Goal: Task Accomplishment & Management: Use online tool/utility

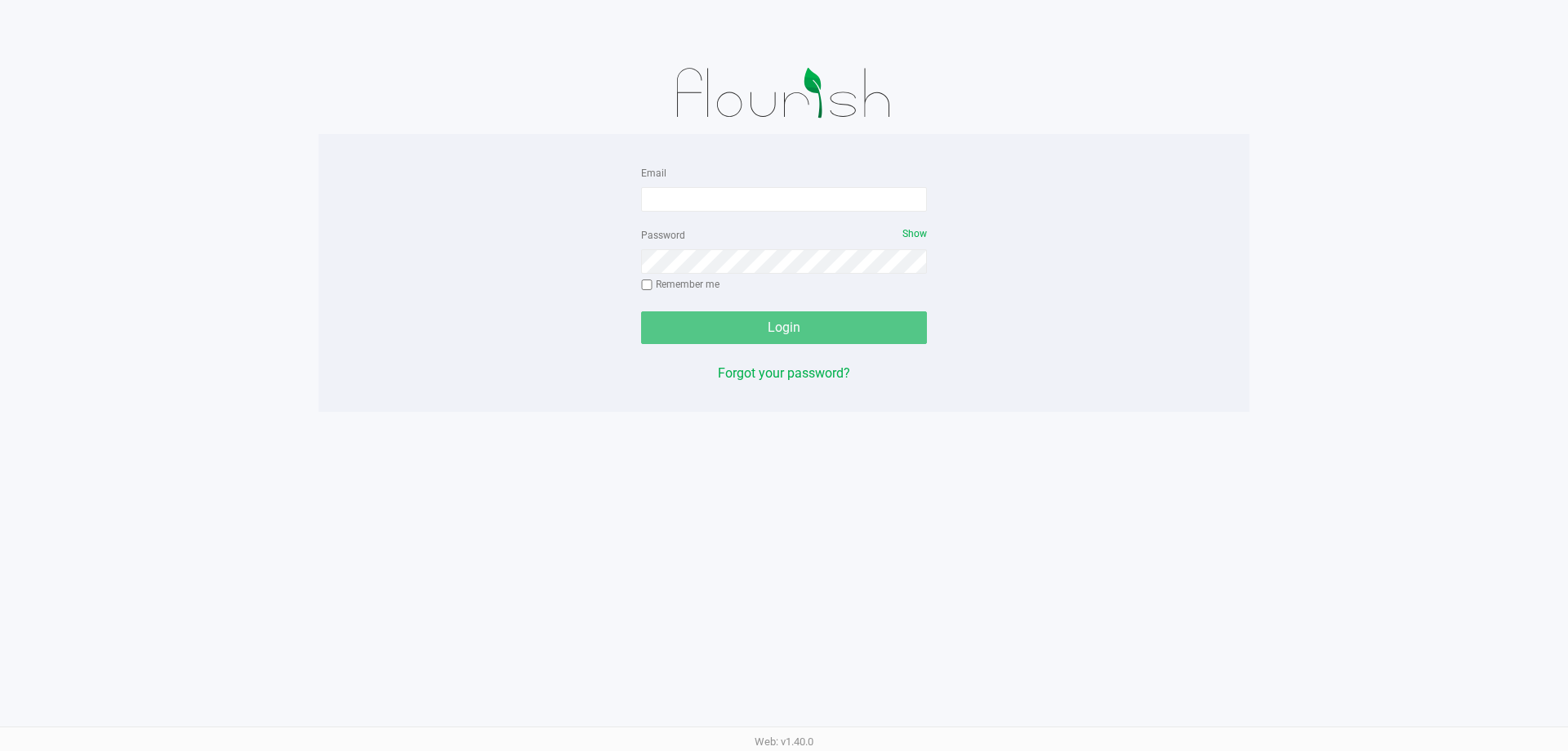
click at [793, 184] on div "Email" at bounding box center [784, 187] width 286 height 49
click at [800, 194] on input "Email" at bounding box center [784, 200] width 286 height 25
type input "[EMAIL_ADDRESS][PERSON_NAME][DOMAIN_NAME]"
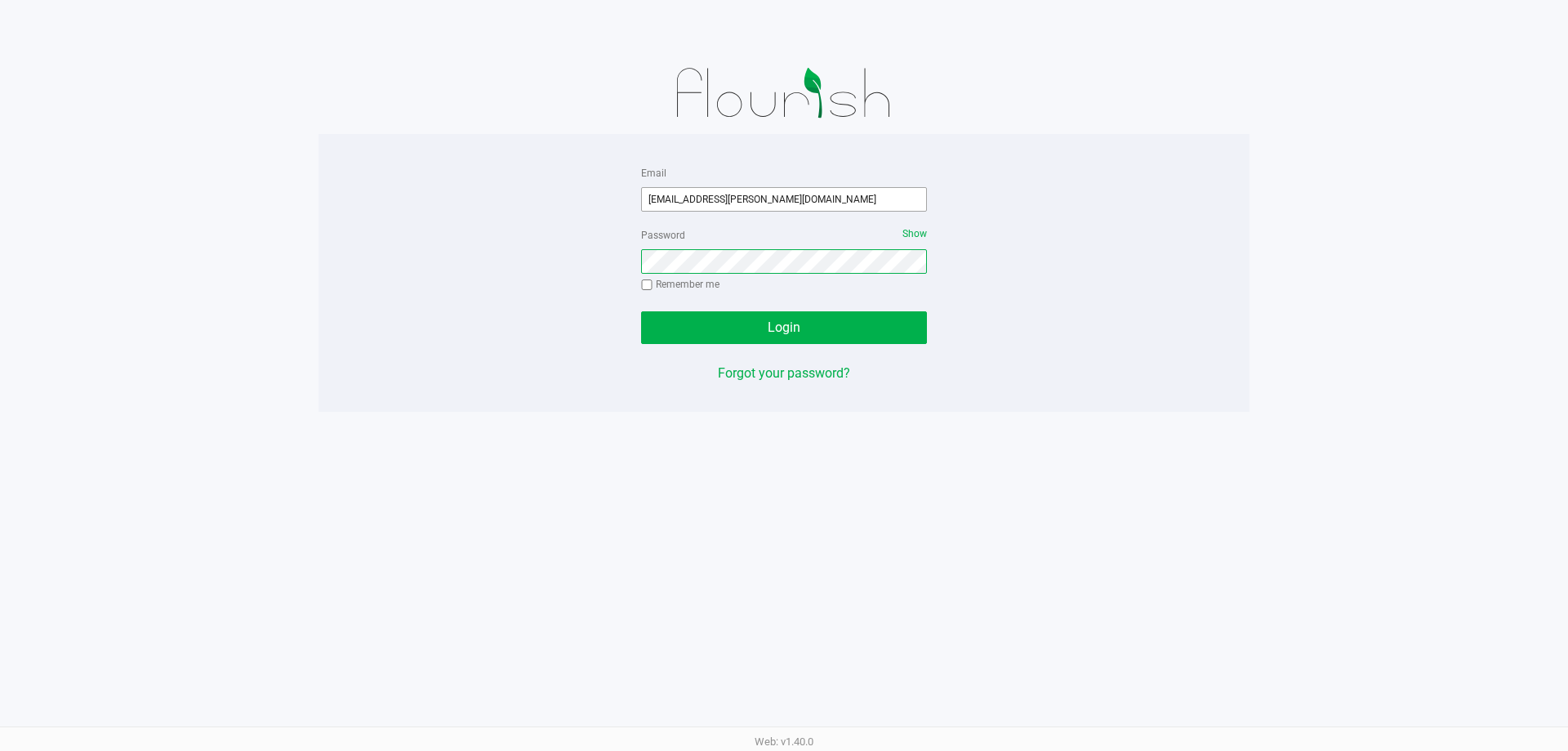
click at [641, 311] on button "Login" at bounding box center [784, 327] width 286 height 32
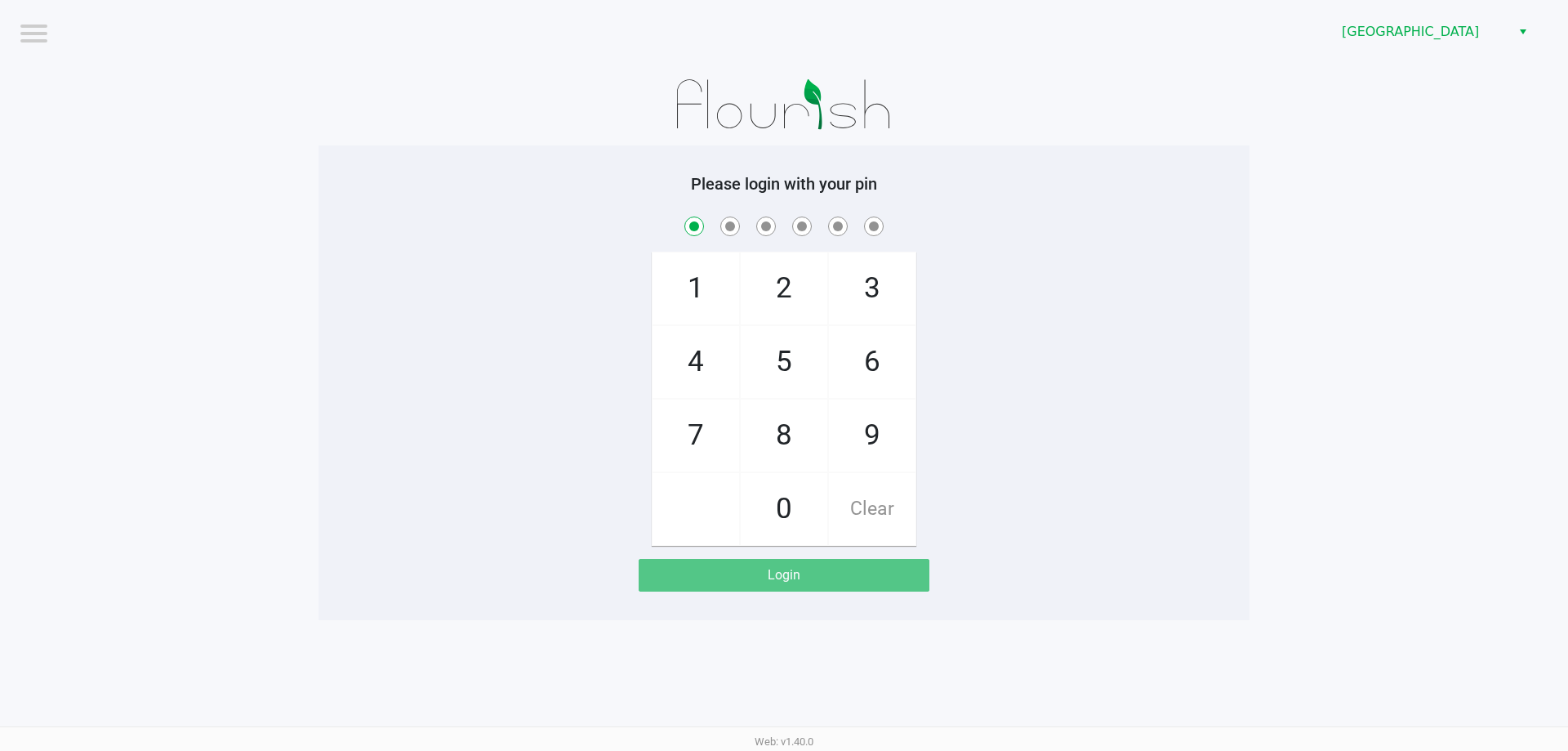
checkbox input "true"
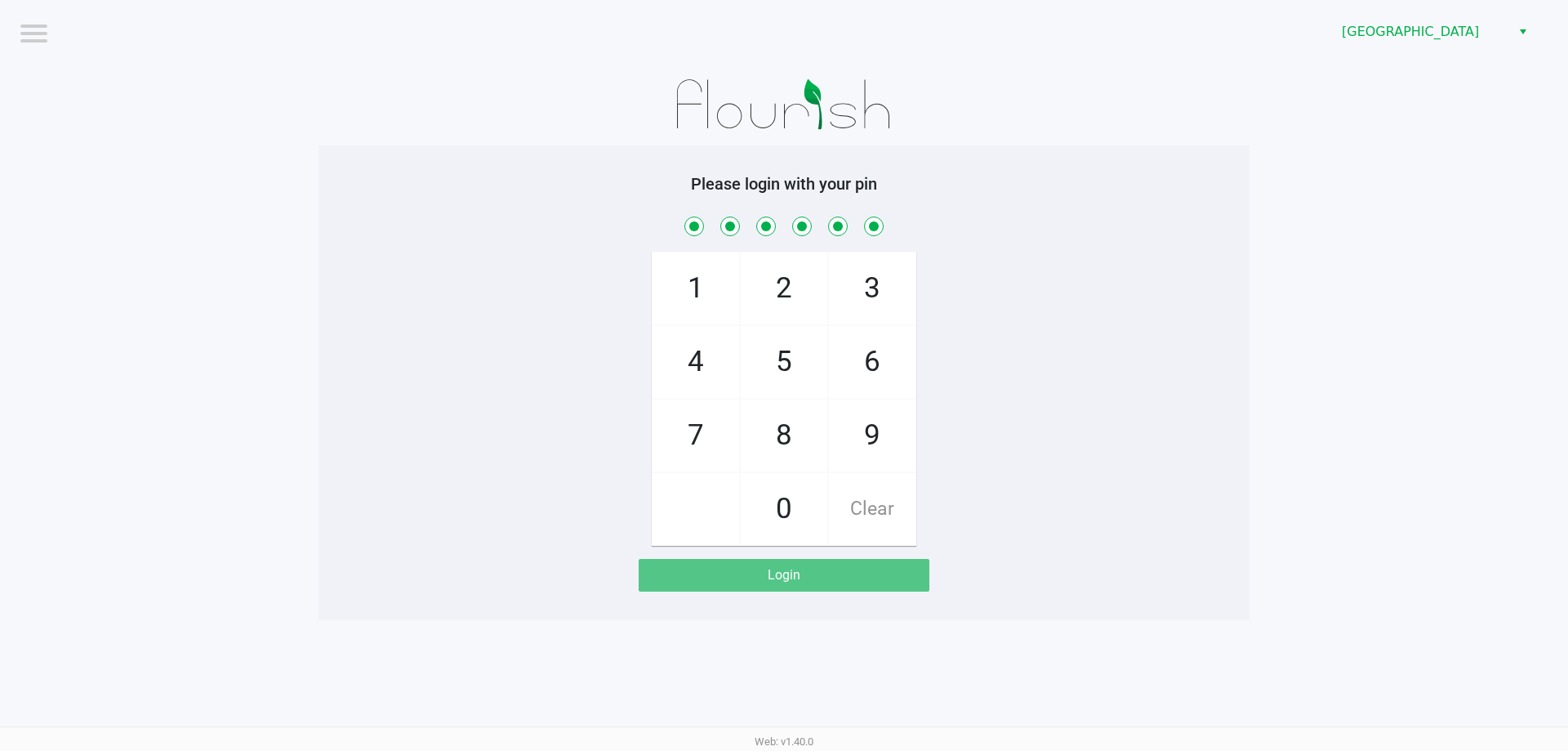
checkbox input "true"
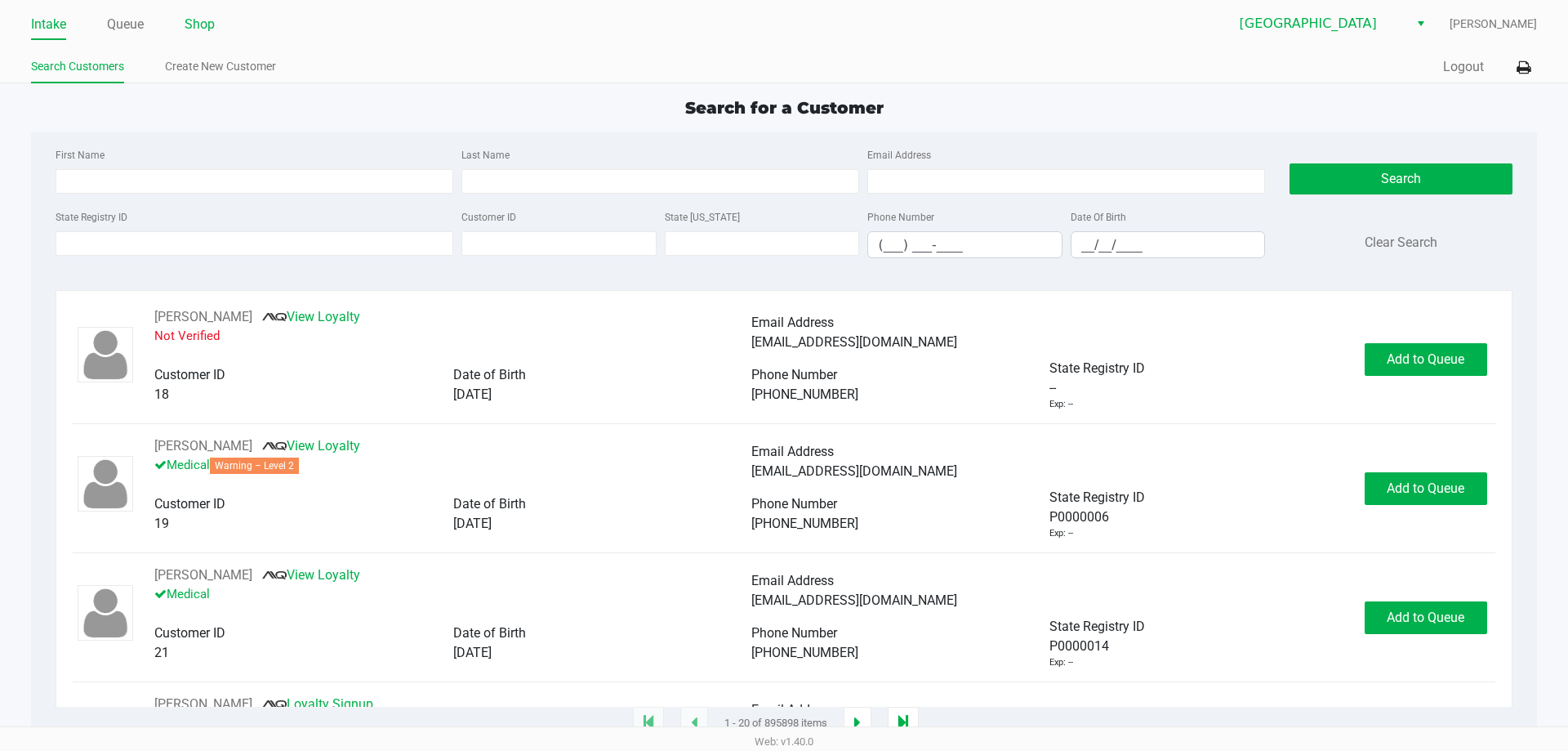
click at [209, 25] on link "Shop" at bounding box center [199, 24] width 30 height 23
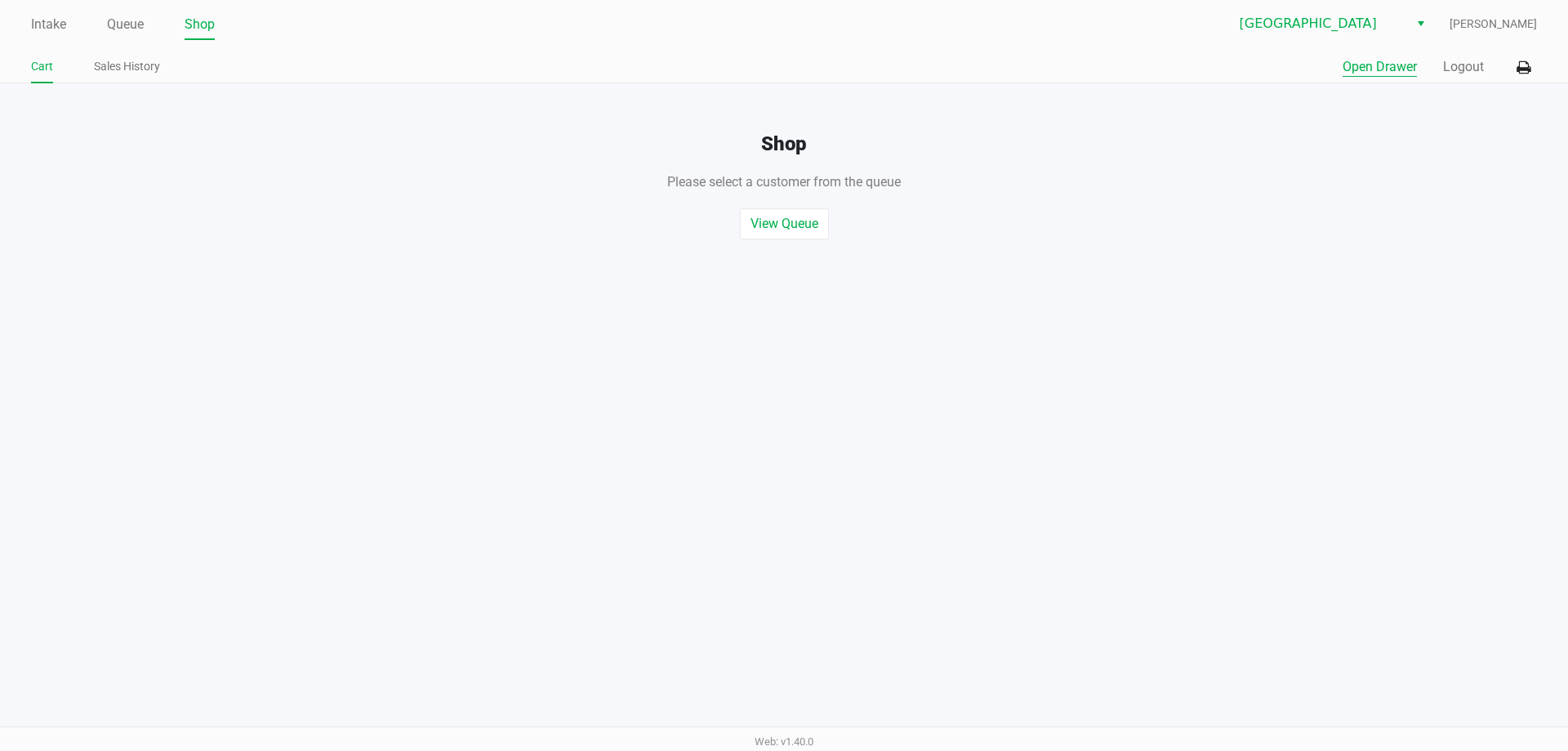
click at [1394, 69] on button "Open Drawer" at bounding box center [1380, 67] width 74 height 19
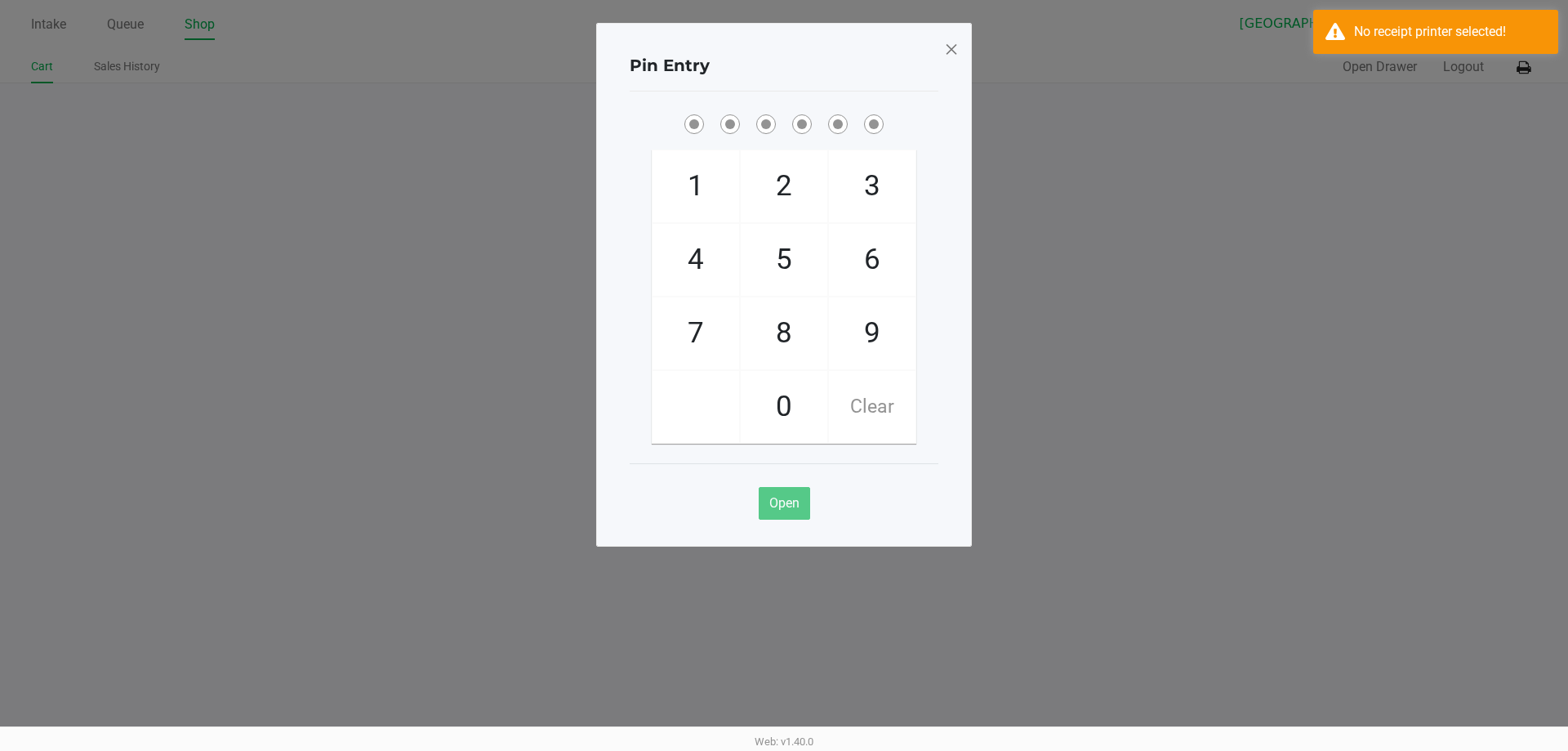
click at [946, 52] on span at bounding box center [951, 49] width 15 height 26
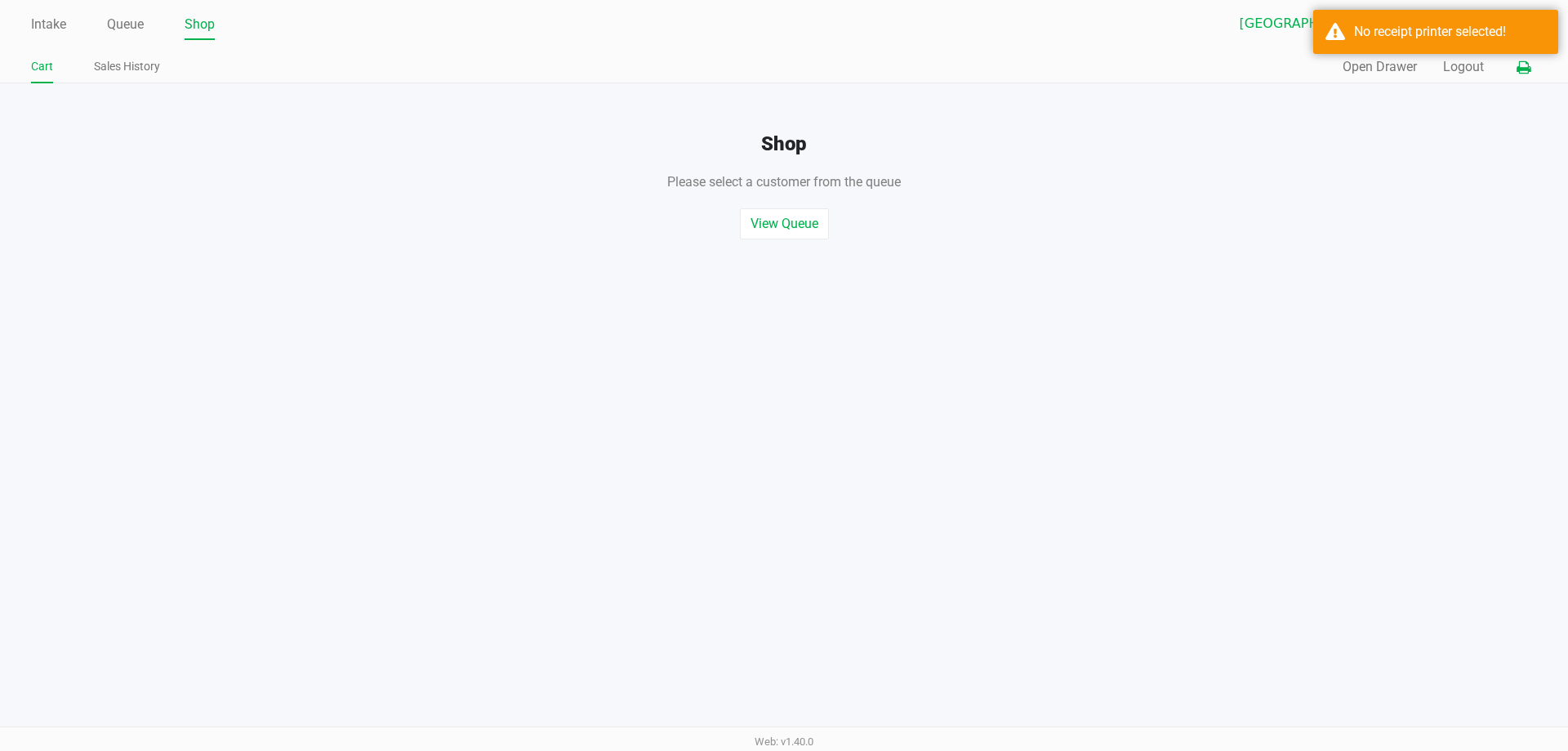
click at [1516, 67] on icon at bounding box center [1523, 67] width 14 height 11
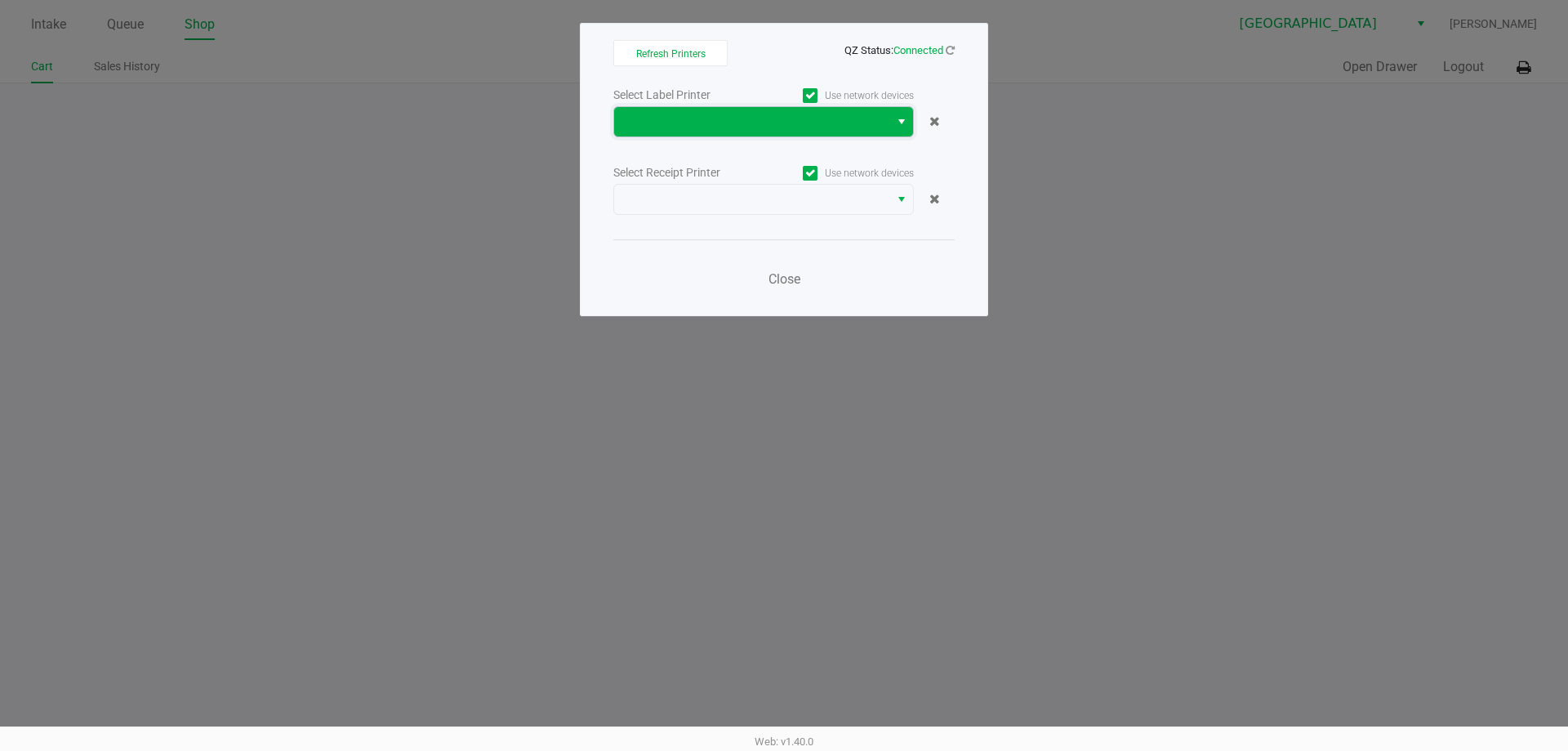
click at [697, 135] on span at bounding box center [752, 122] width 275 height 30
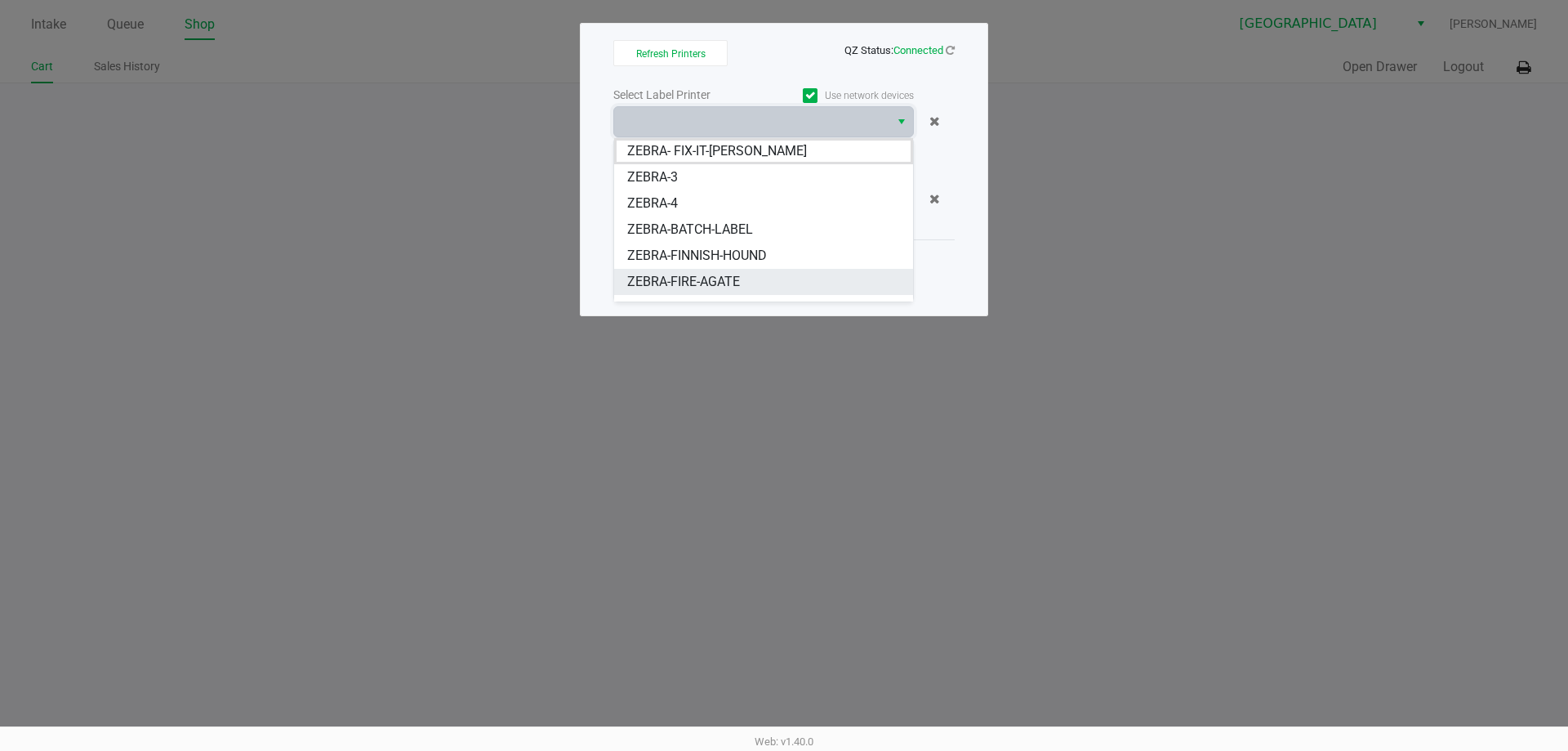
click at [702, 285] on span "ZEBRA-FIRE-AGATE" at bounding box center [683, 282] width 113 height 19
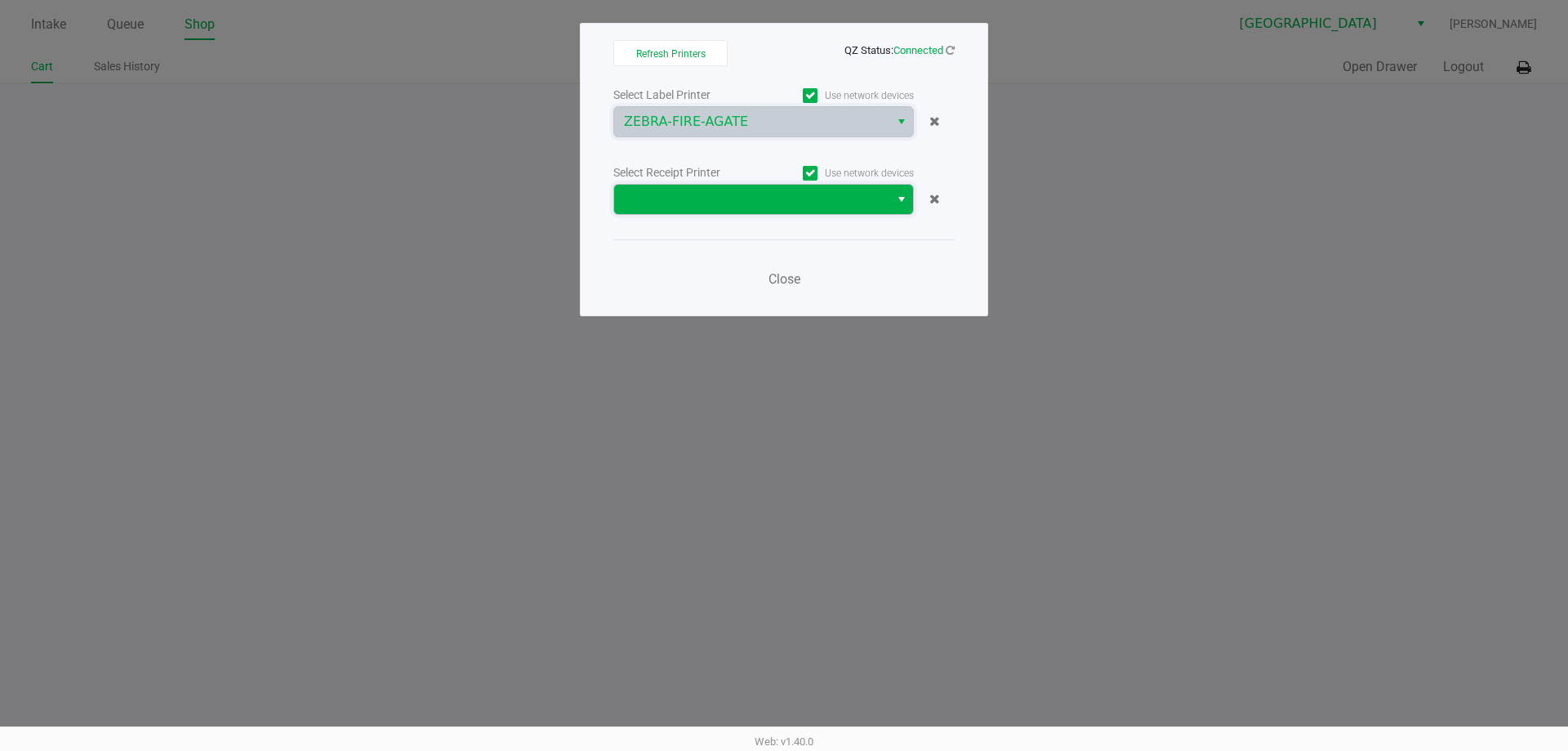
click at [698, 212] on span at bounding box center [752, 200] width 275 height 30
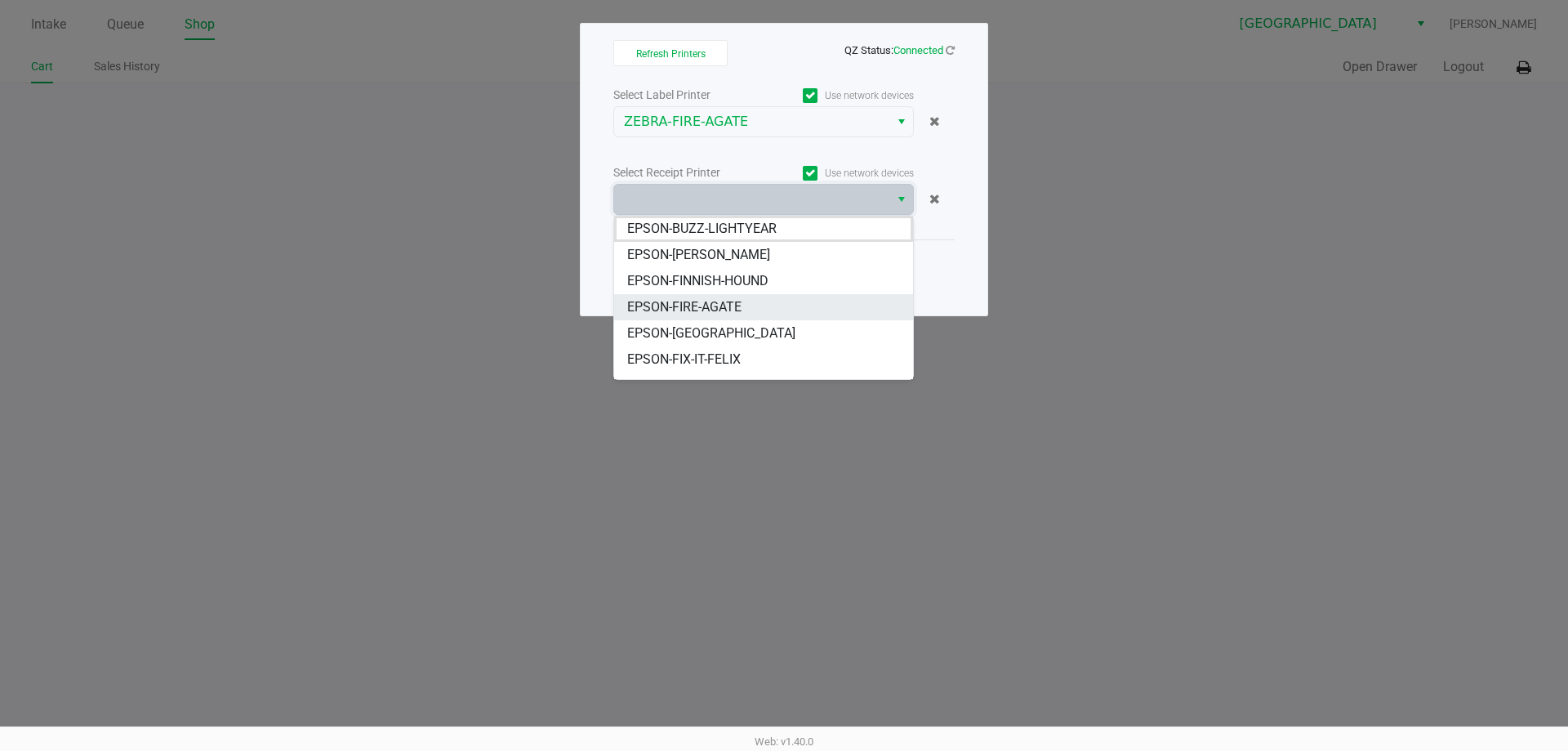
click at [723, 306] on span "EPSON-FIRE-AGATE" at bounding box center [684, 307] width 115 height 19
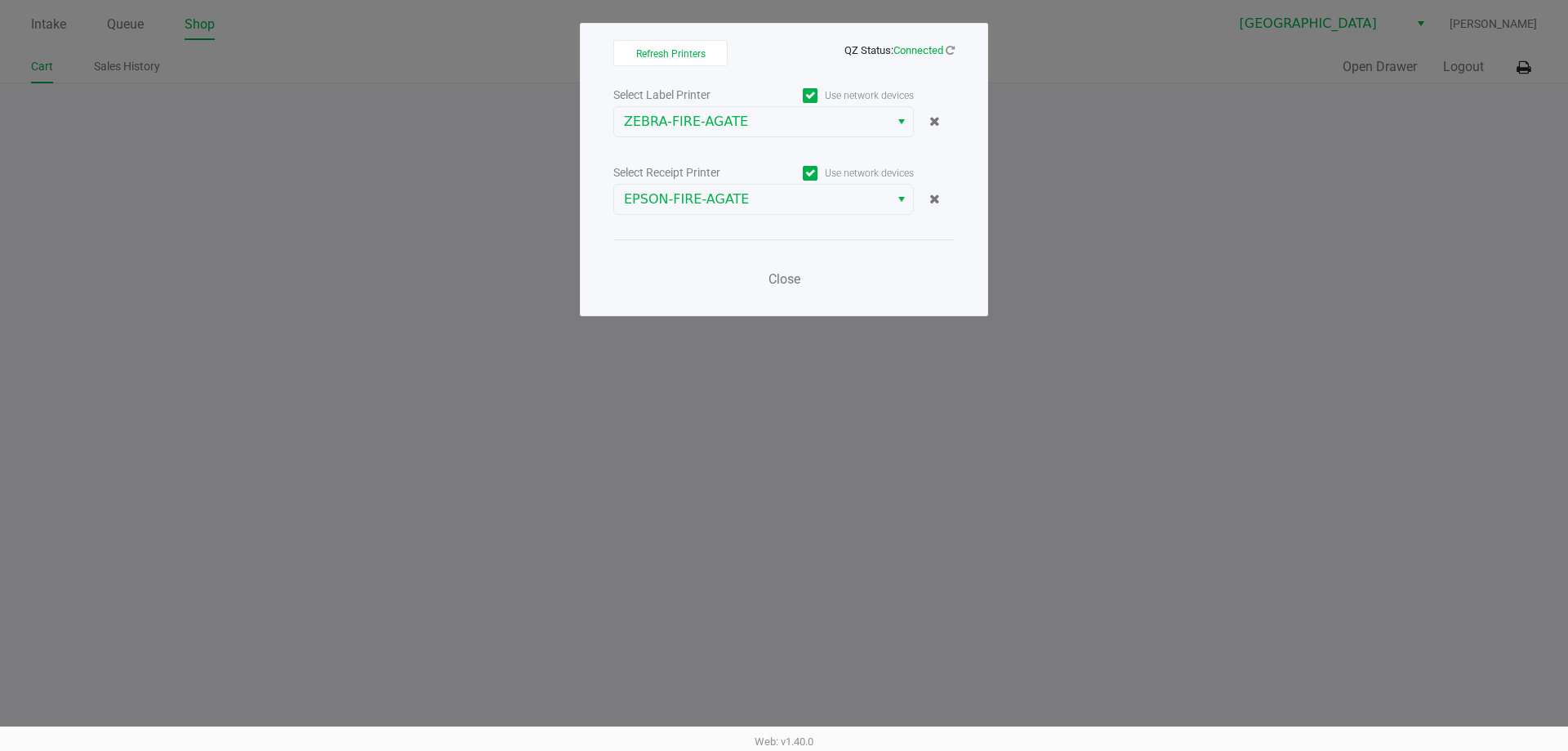
click at [1442, 102] on ngb-modal-window "Refresh Printers QZ Status: Connected Select Label Printer Use network devices …" at bounding box center [784, 375] width 1568 height 751
click at [787, 280] on span "Close" at bounding box center [784, 279] width 31 height 16
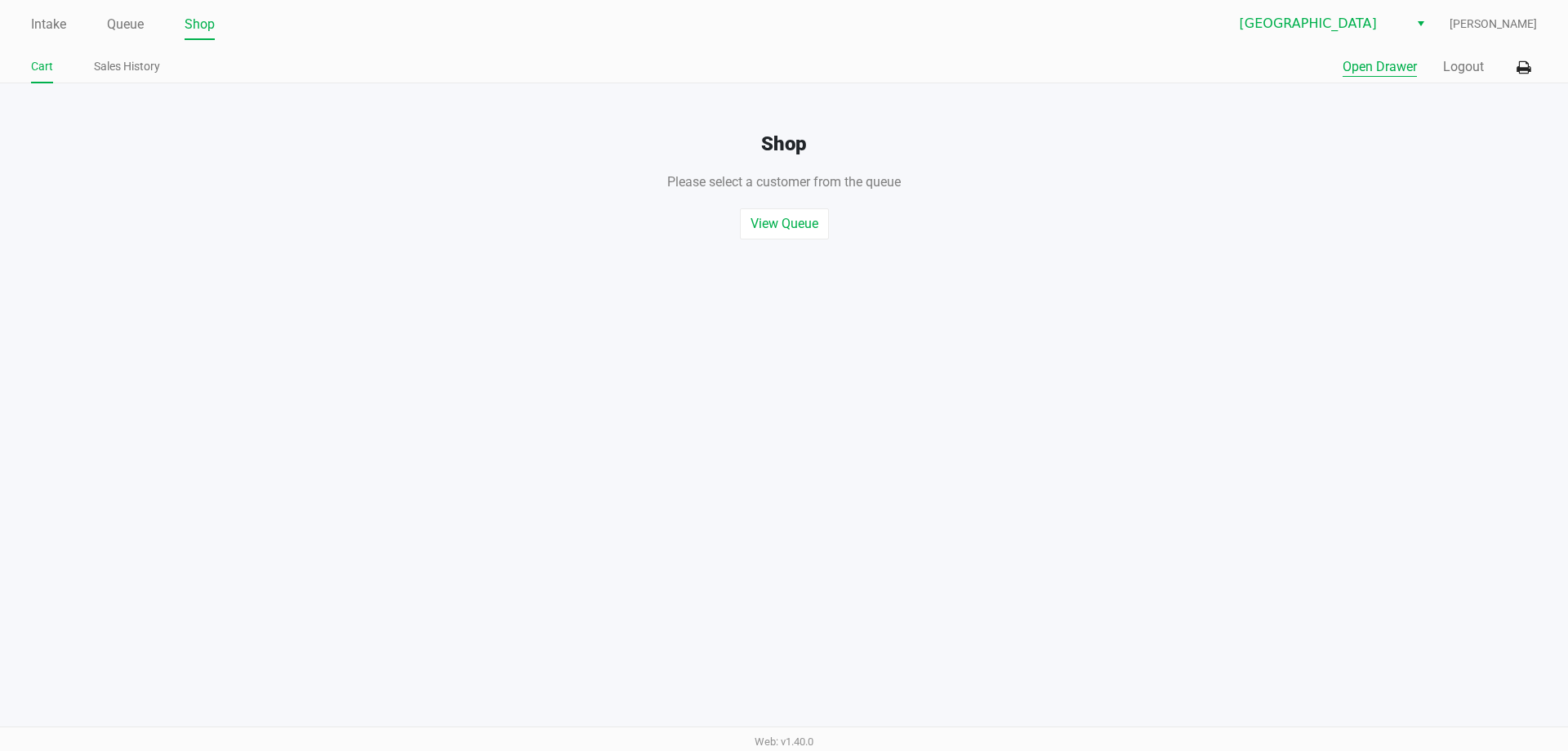
click at [1380, 67] on button "Open Drawer" at bounding box center [1380, 67] width 74 height 19
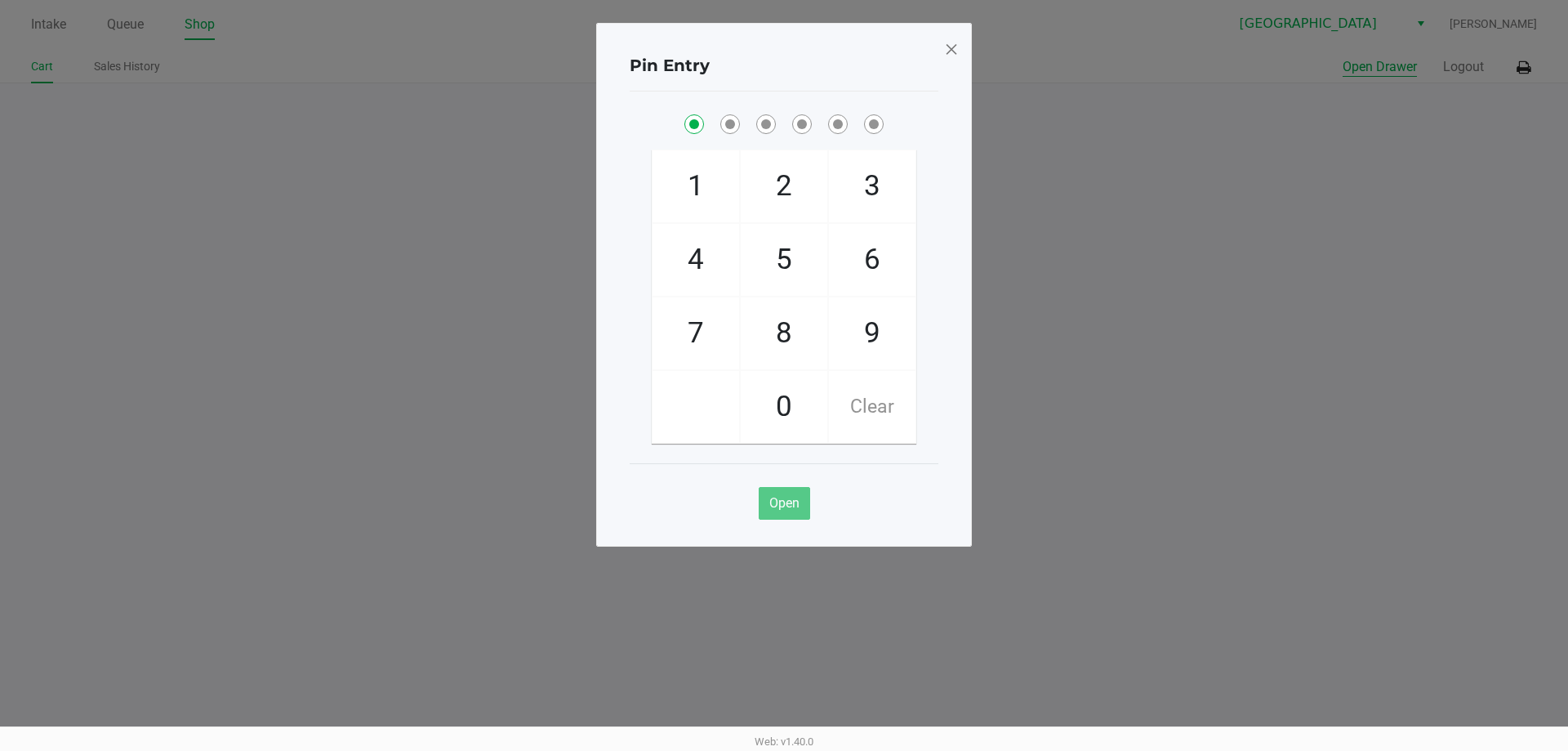
checkbox input "true"
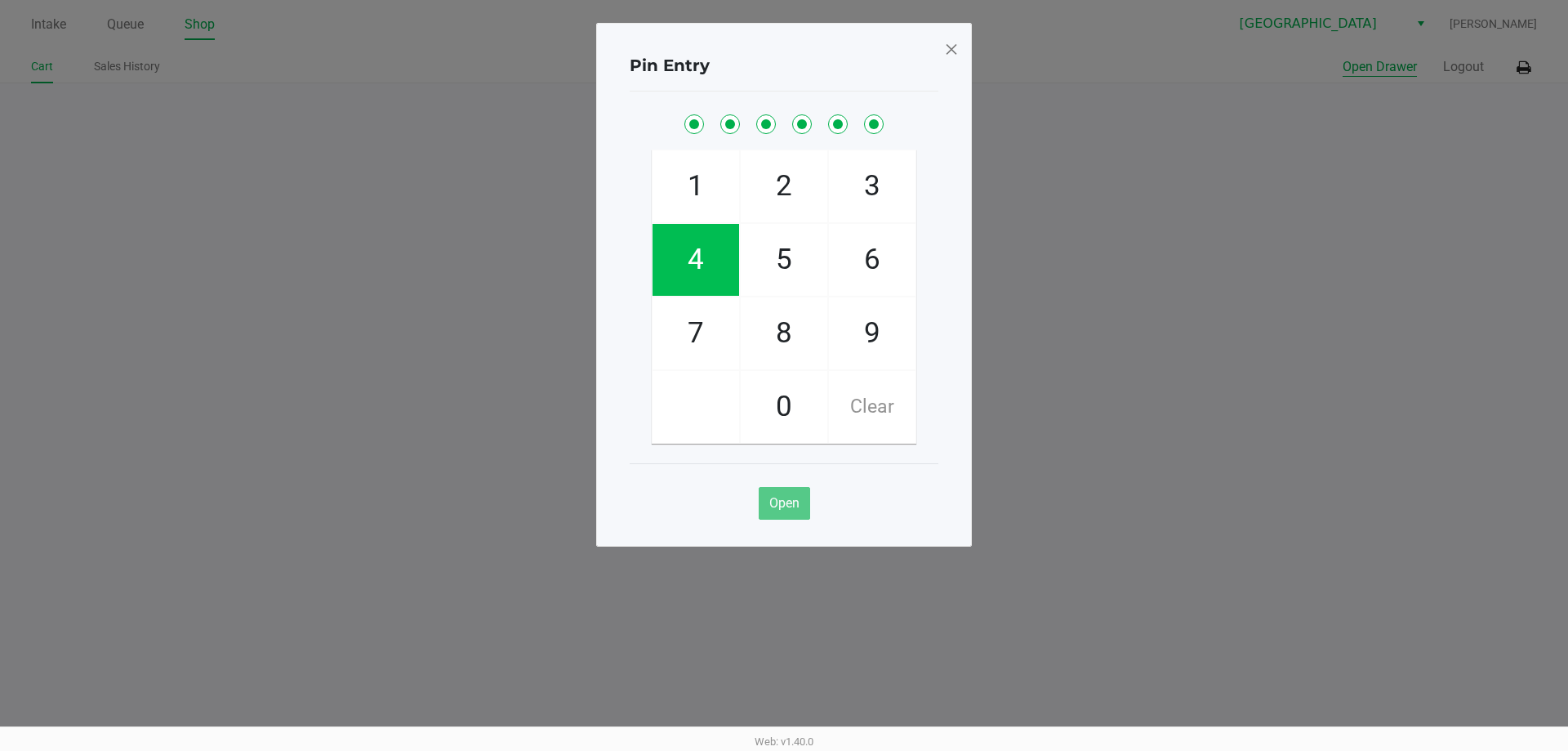
checkbox input "true"
click at [773, 494] on button "Open" at bounding box center [785, 503] width 52 height 32
click at [767, 498] on button "Open" at bounding box center [785, 503] width 52 height 32
click at [953, 54] on span at bounding box center [951, 49] width 15 height 26
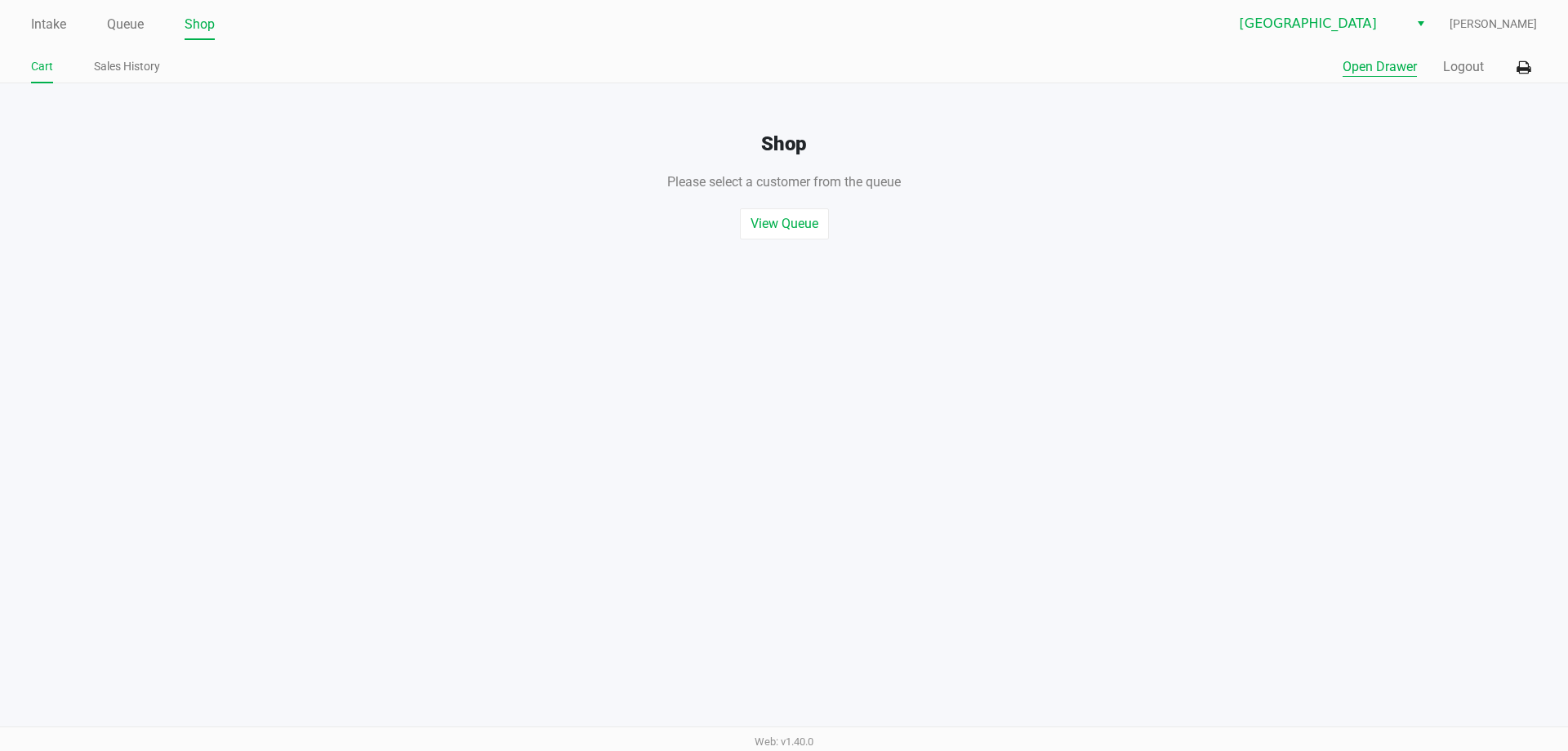
click at [1363, 58] on button "Open Drawer" at bounding box center [1380, 67] width 74 height 19
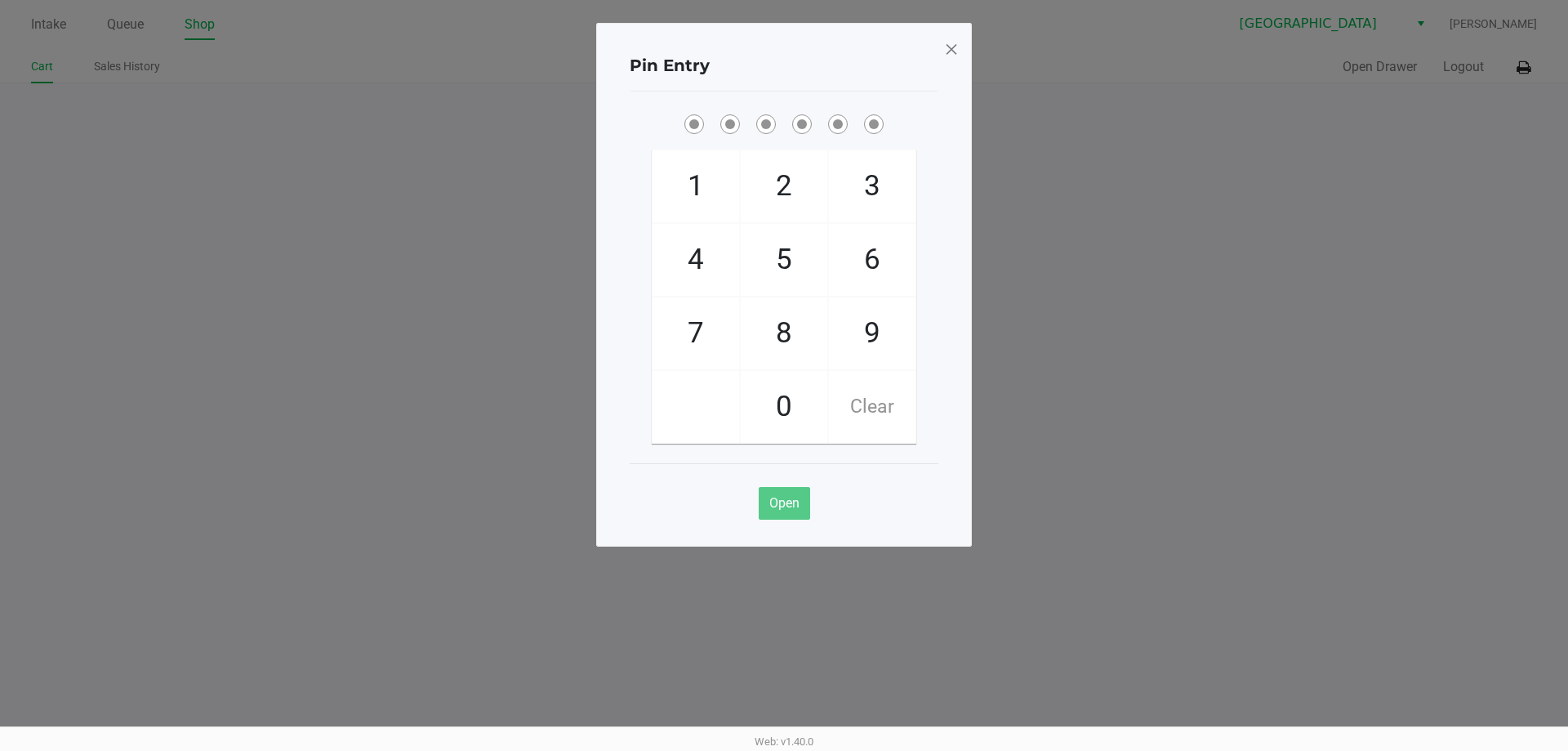
click at [949, 50] on span at bounding box center [951, 49] width 15 height 26
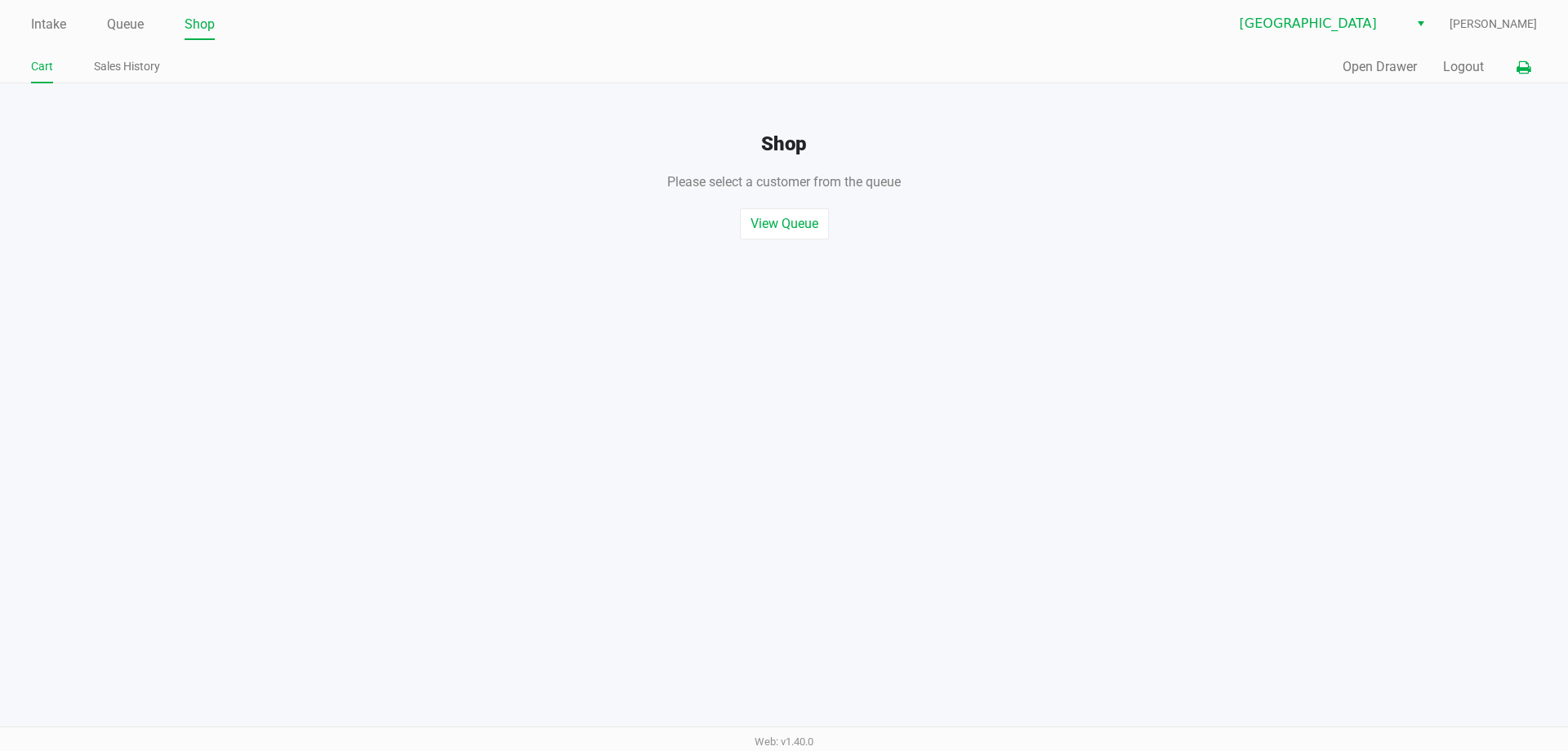
click at [1513, 64] on button at bounding box center [1523, 67] width 27 height 30
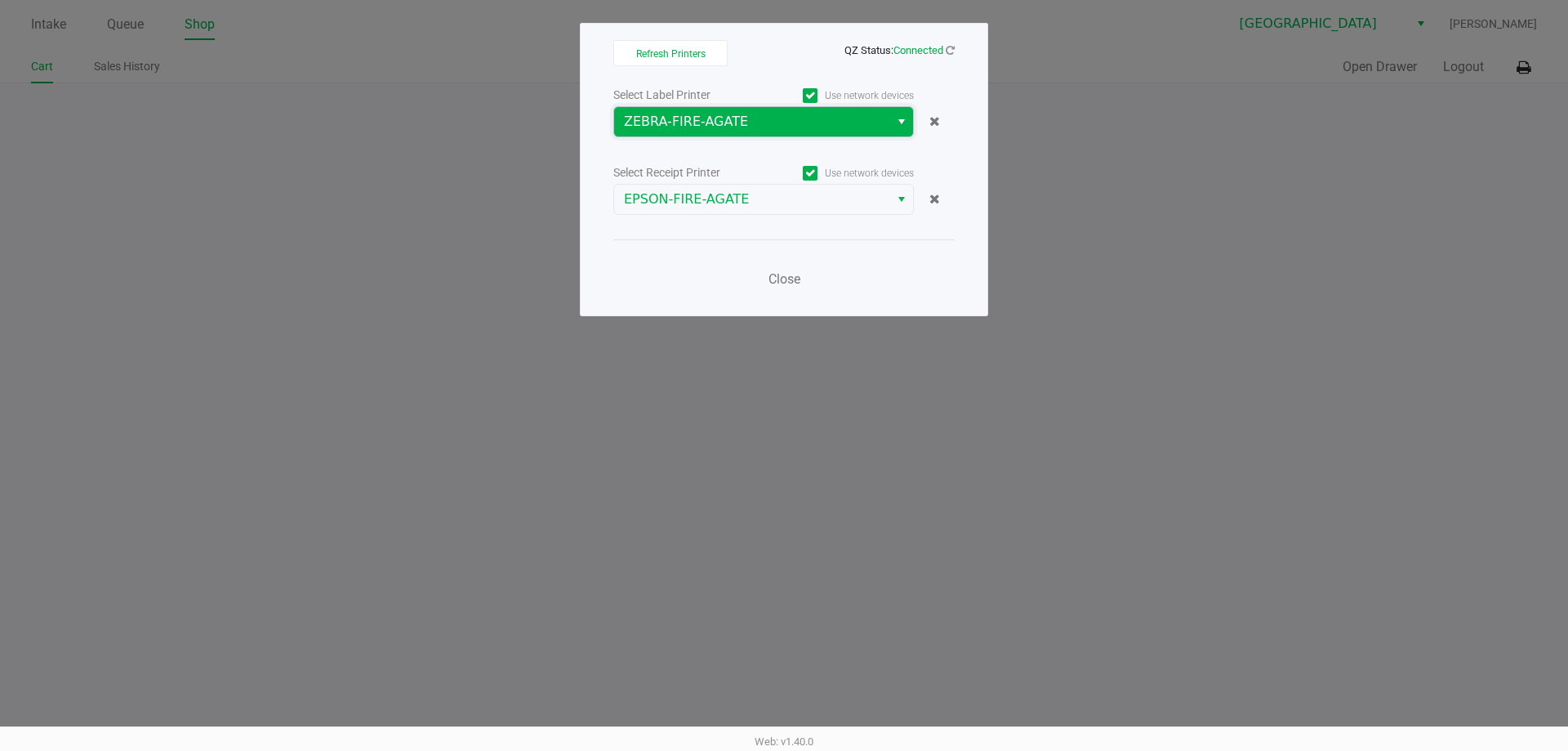
click at [728, 124] on span "ZEBRA-FIRE-AGATE" at bounding box center [752, 121] width 256 height 19
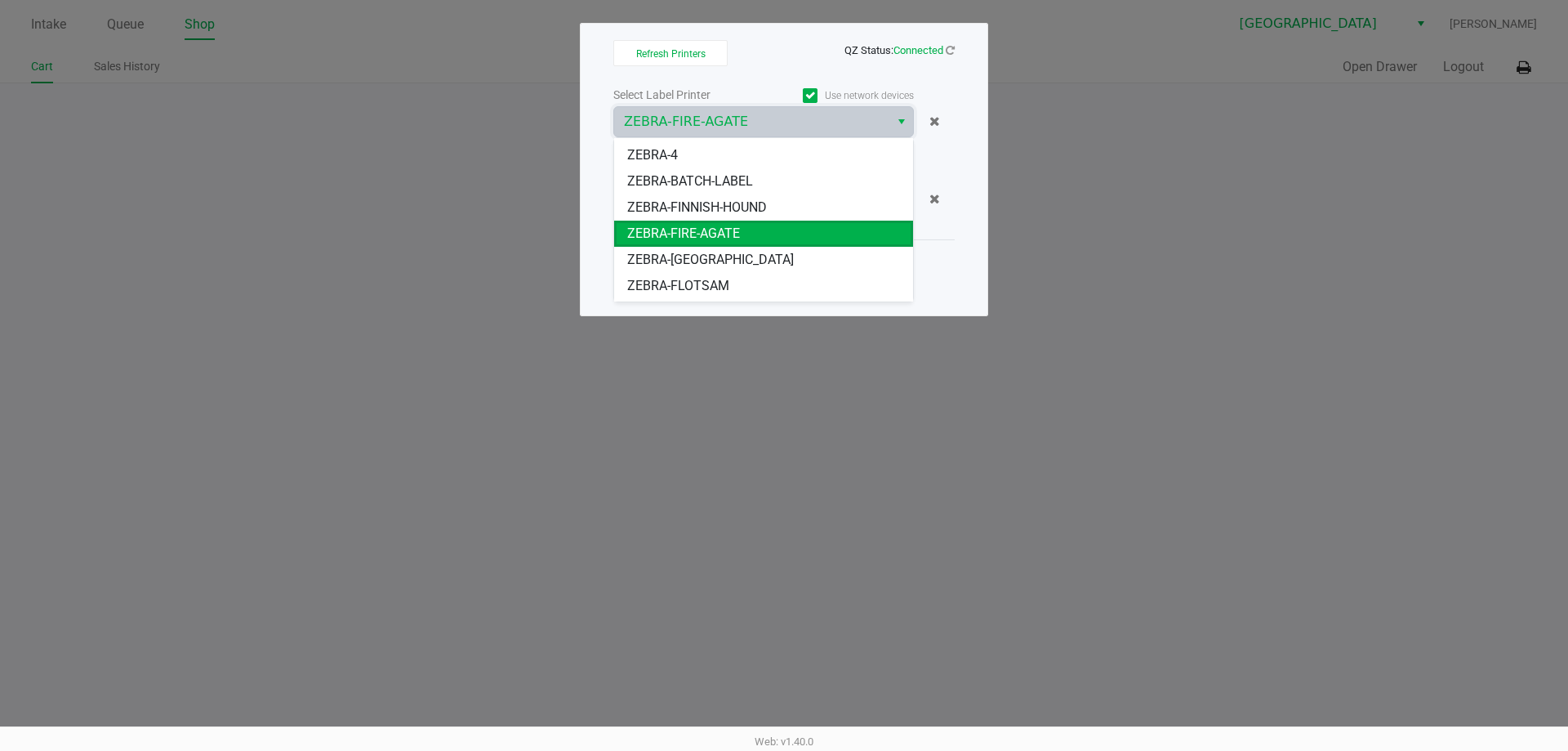
scroll to position [98, 0]
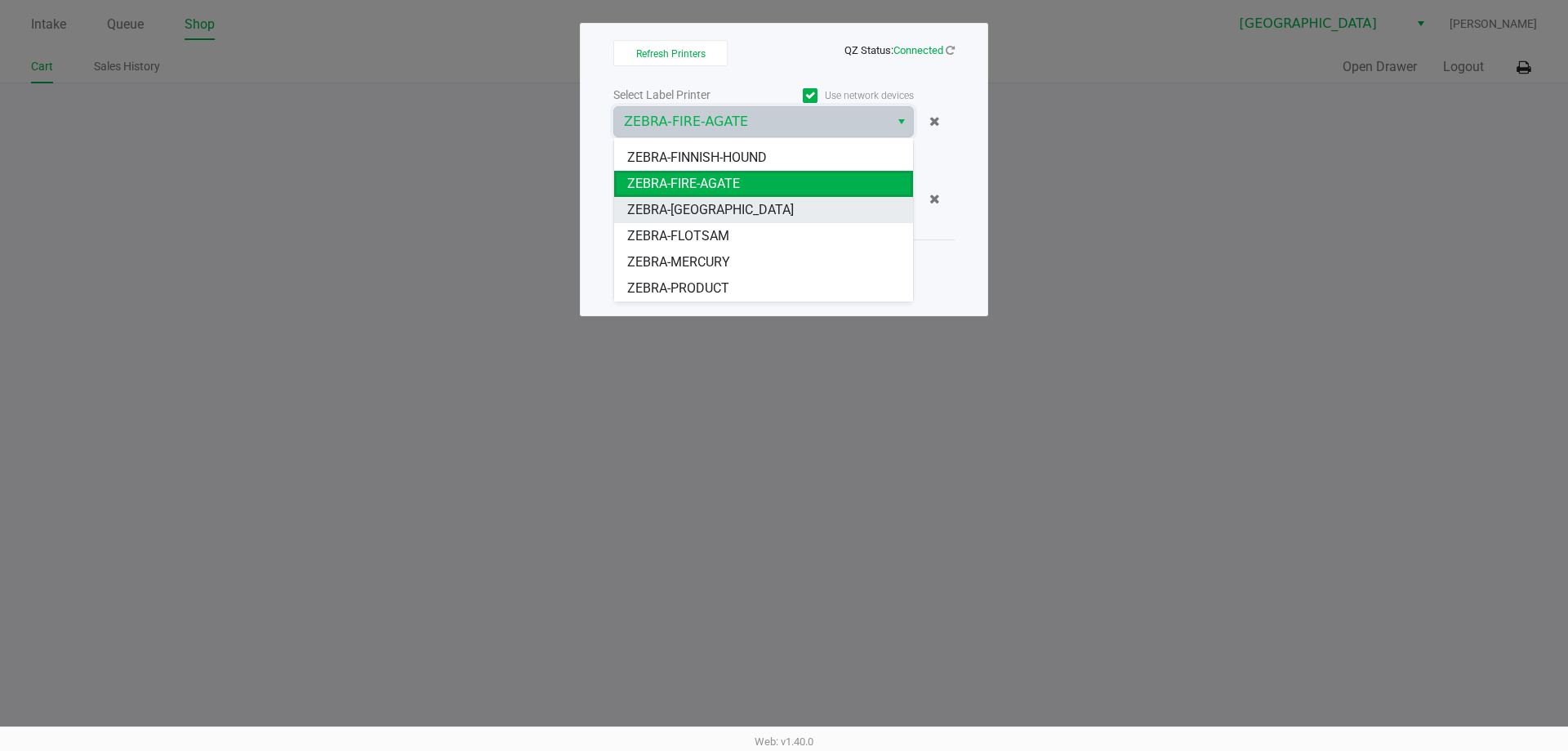
click at [708, 214] on span "ZEBRA-[GEOGRAPHIC_DATA]" at bounding box center [710, 210] width 166 height 19
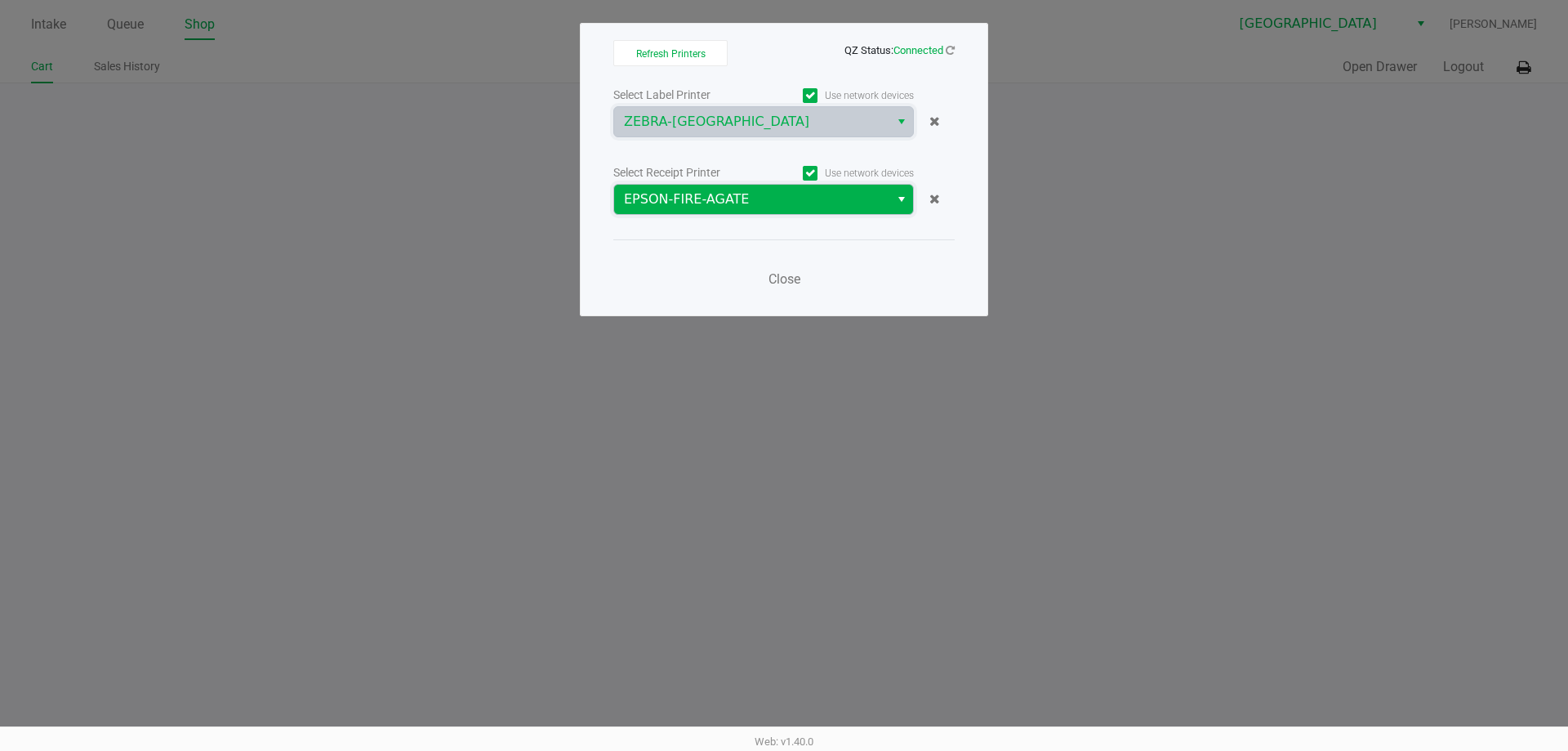
click at [770, 197] on span "EPSON-FIRE-AGATE" at bounding box center [752, 199] width 256 height 19
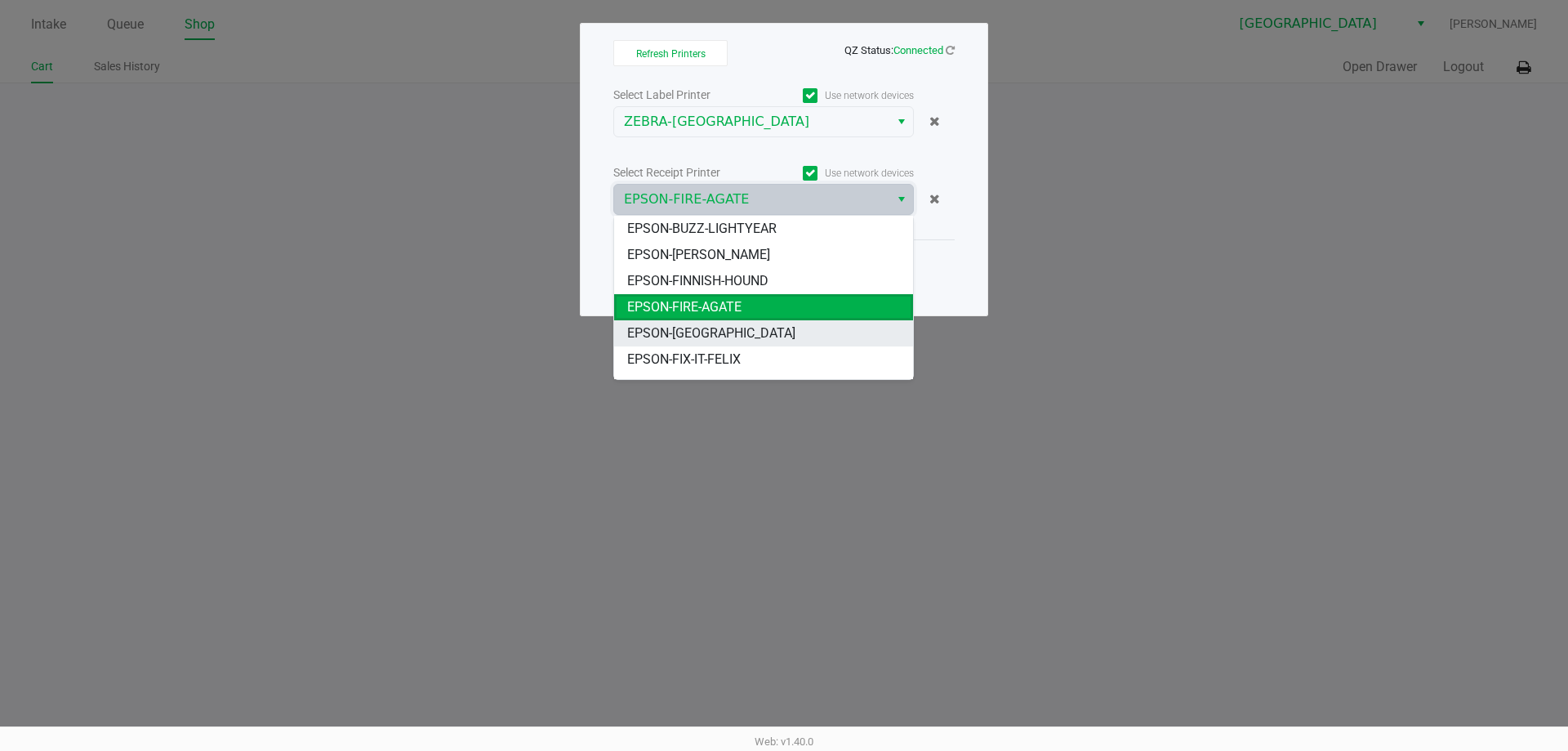
click at [734, 333] on span "EPSON-[GEOGRAPHIC_DATA]" at bounding box center [711, 333] width 168 height 19
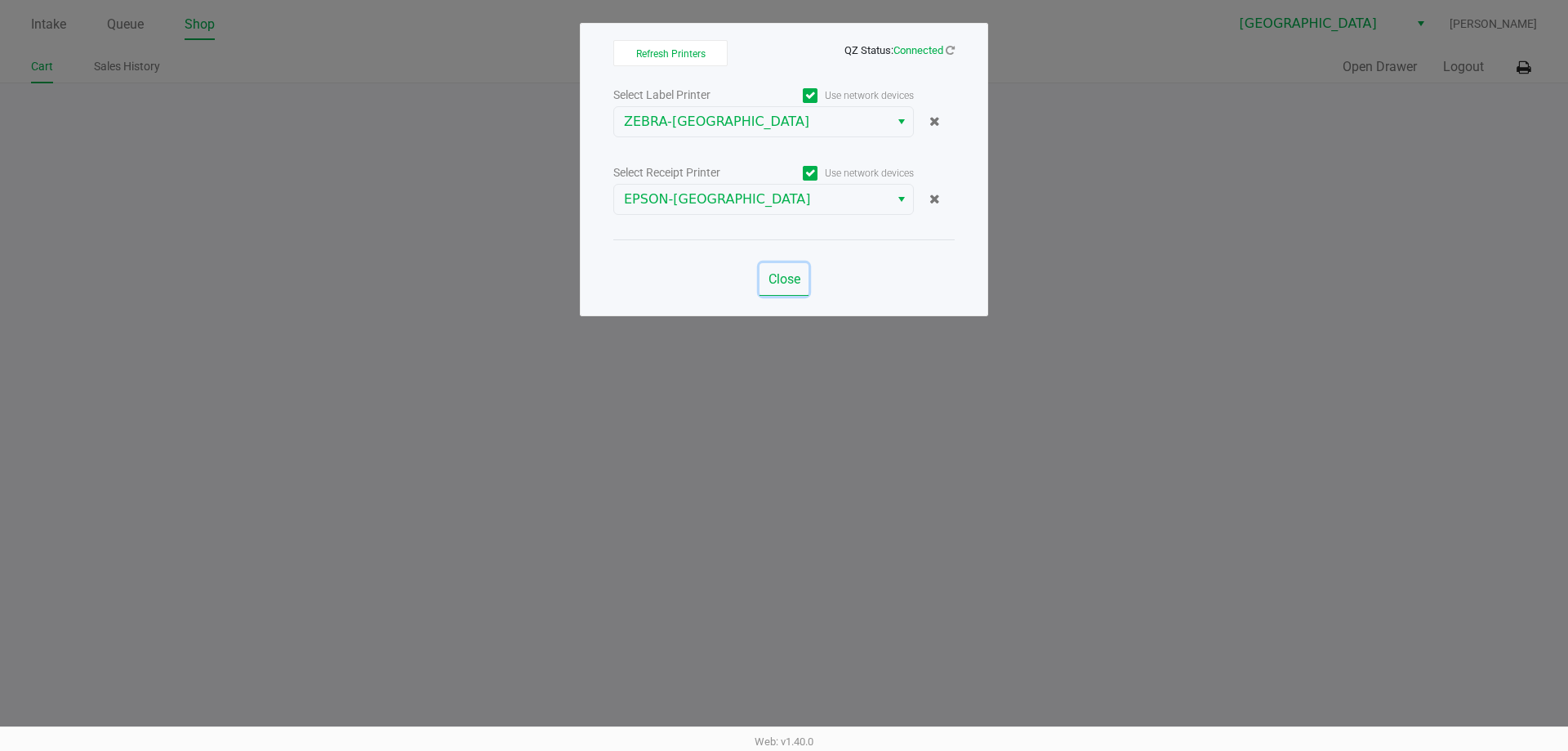
click at [778, 278] on span "Close" at bounding box center [784, 279] width 31 height 16
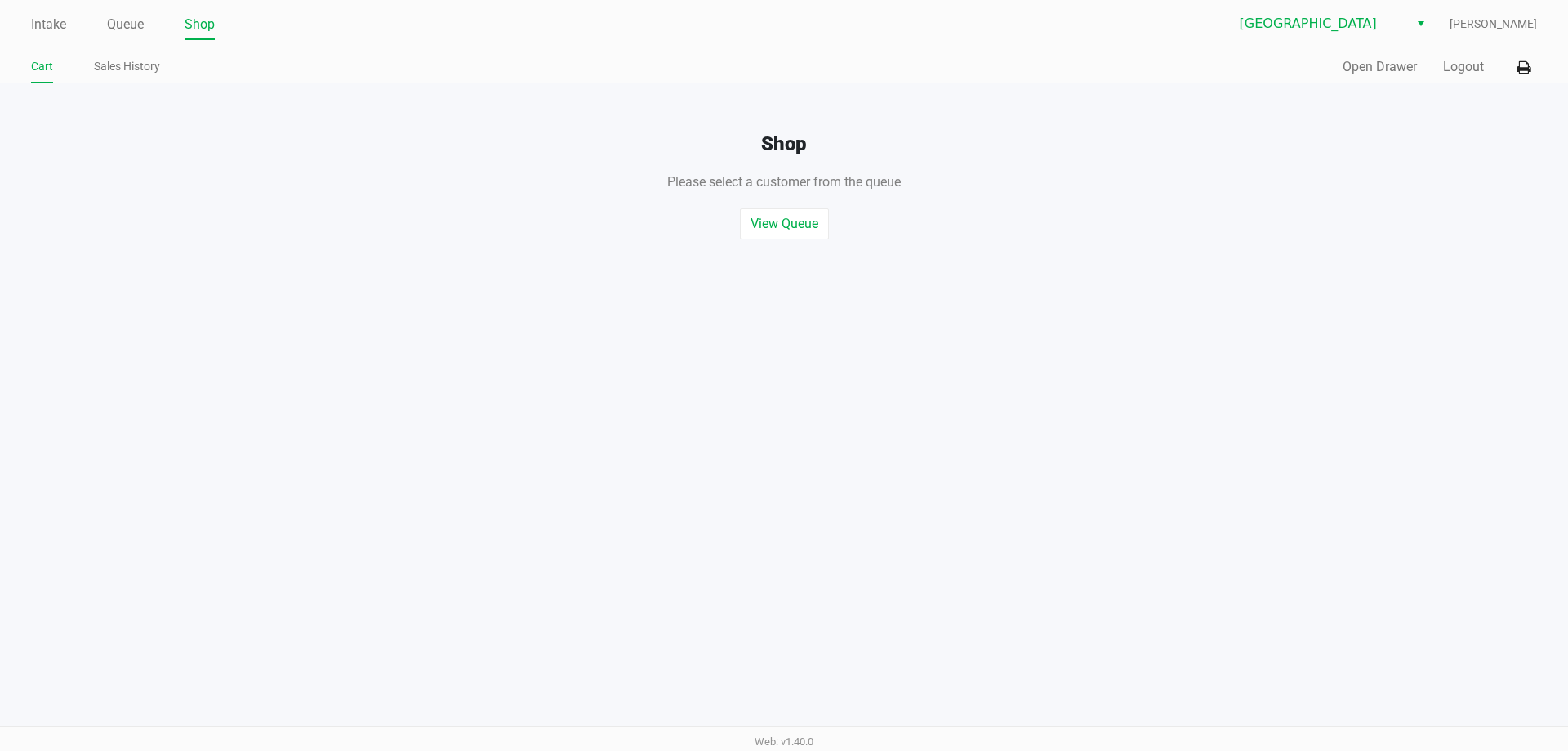
drag, startPoint x: 1437, startPoint y: 57, endPoint x: 1417, endPoint y: 74, distance: 26.2
click at [1435, 59] on div "Quick Sale Open Drawer Logout" at bounding box center [1160, 67] width 753 height 30
click at [1414, 74] on button "Open Drawer" at bounding box center [1380, 67] width 74 height 19
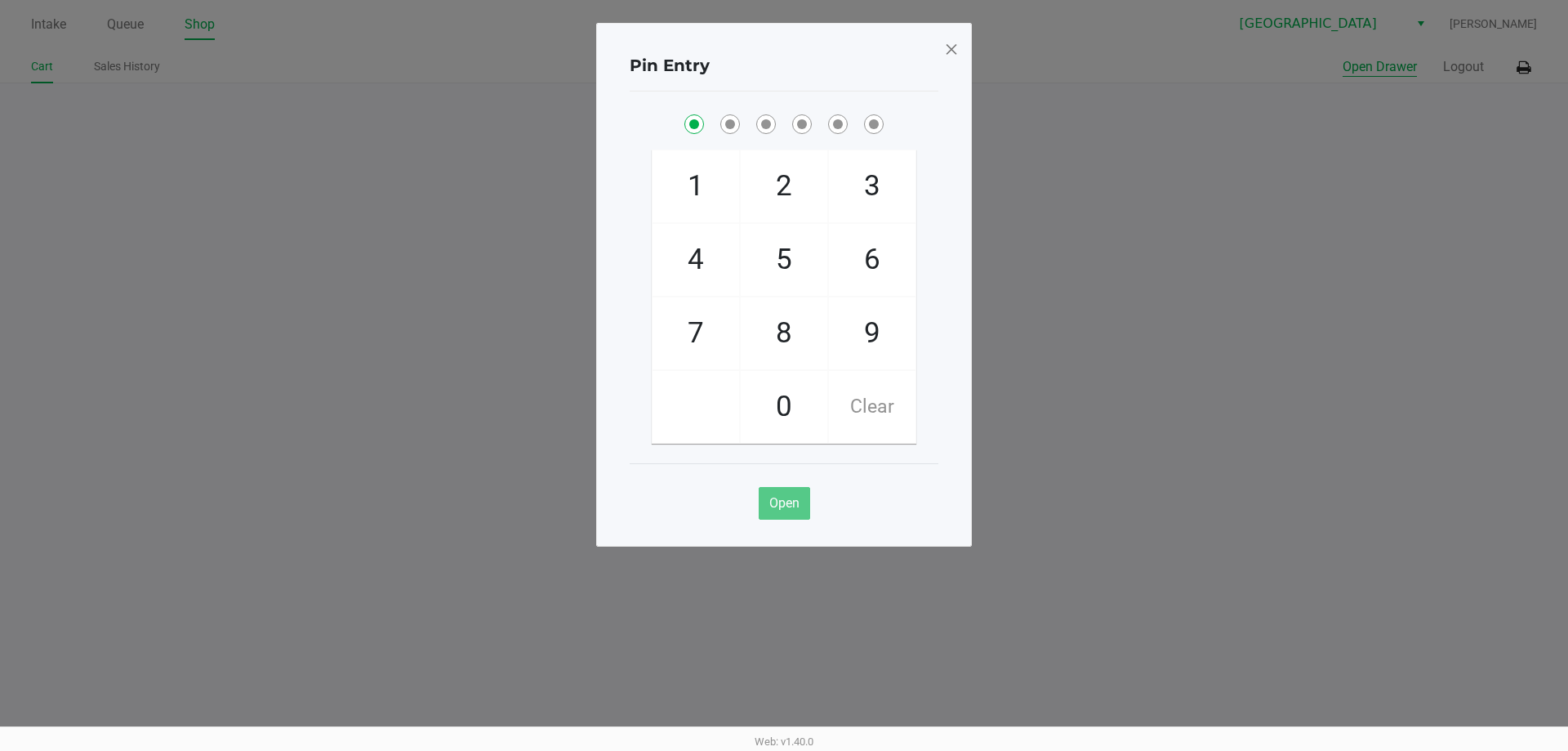
checkbox input "true"
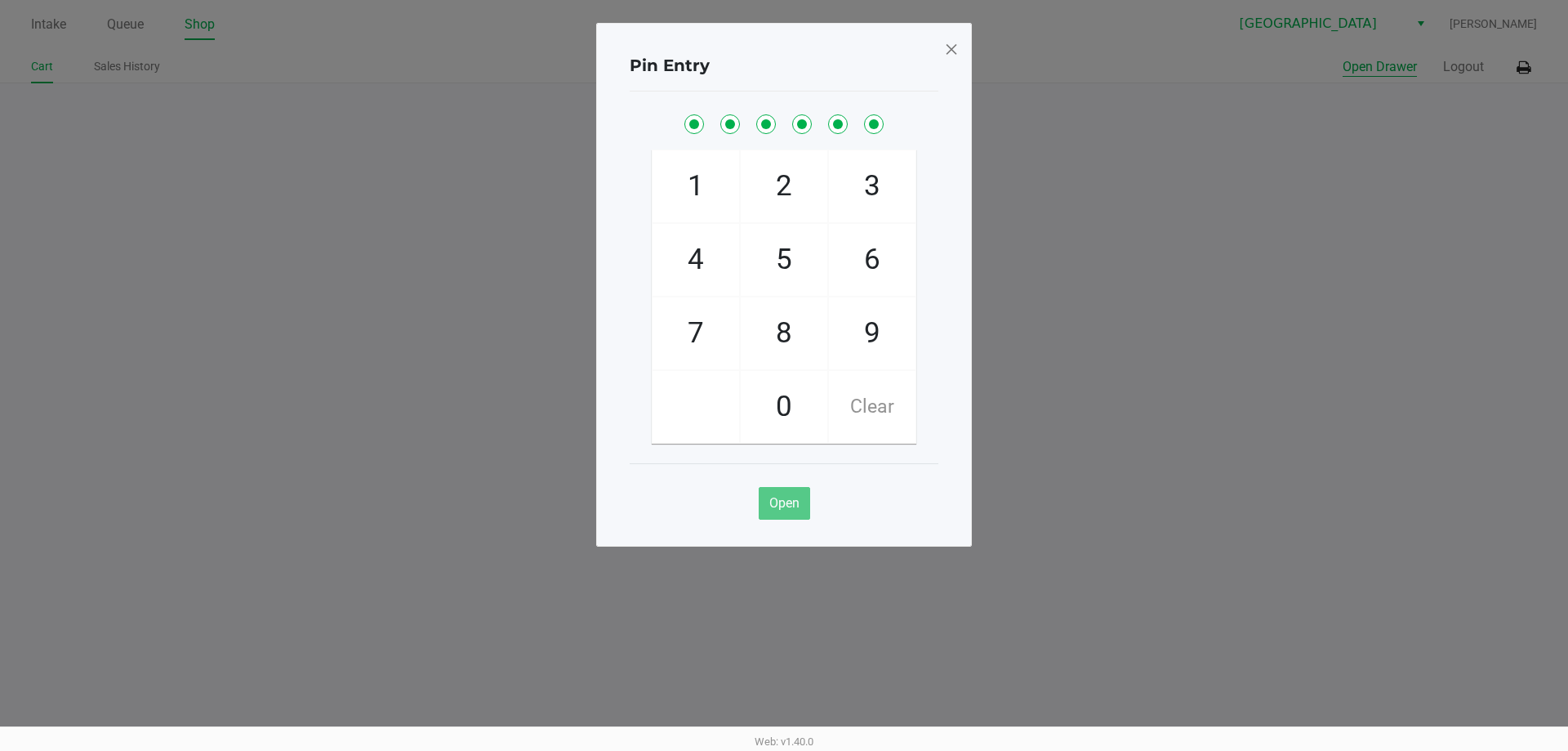
checkbox input "true"
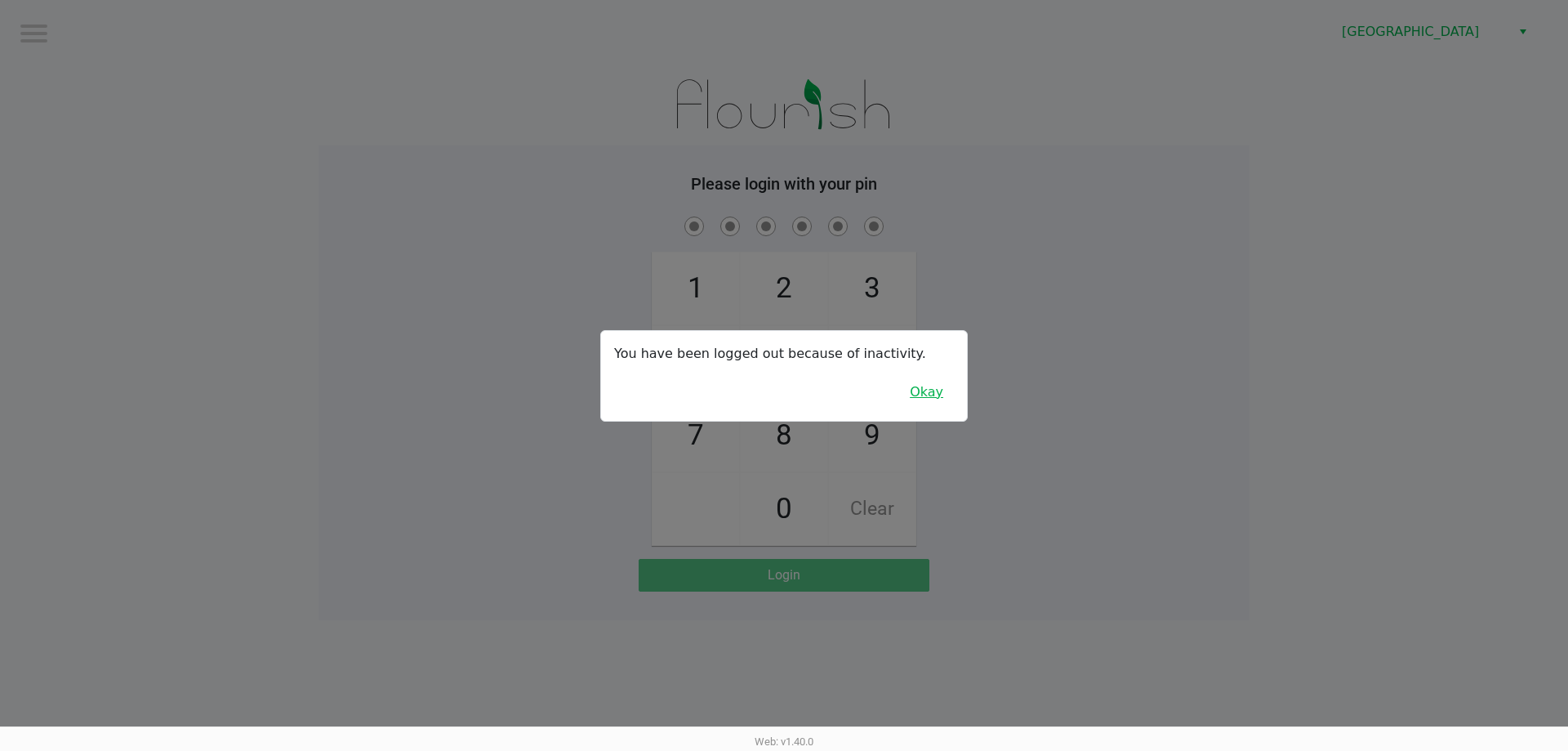
click at [914, 398] on button "Okay" at bounding box center [926, 393] width 54 height 31
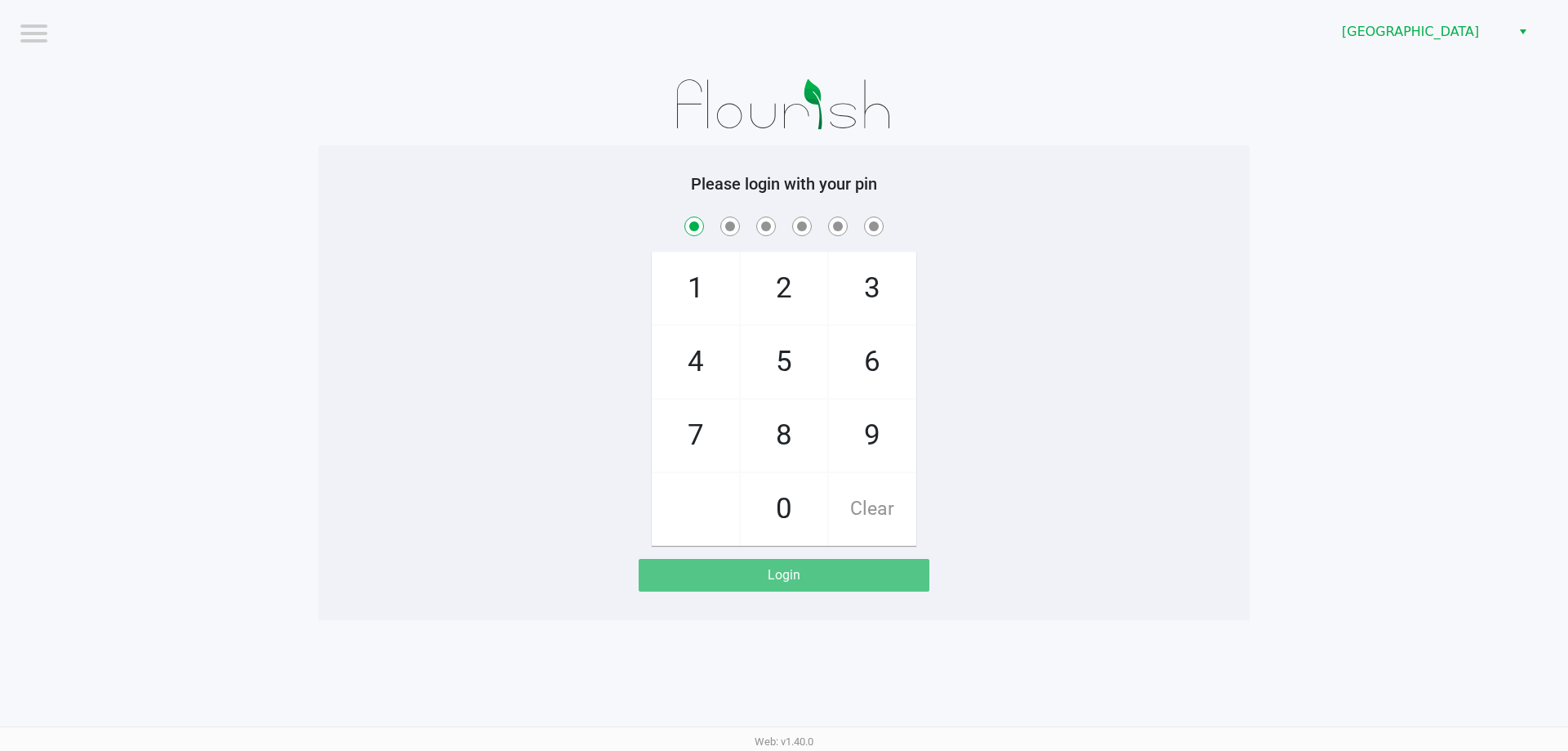
checkbox input "true"
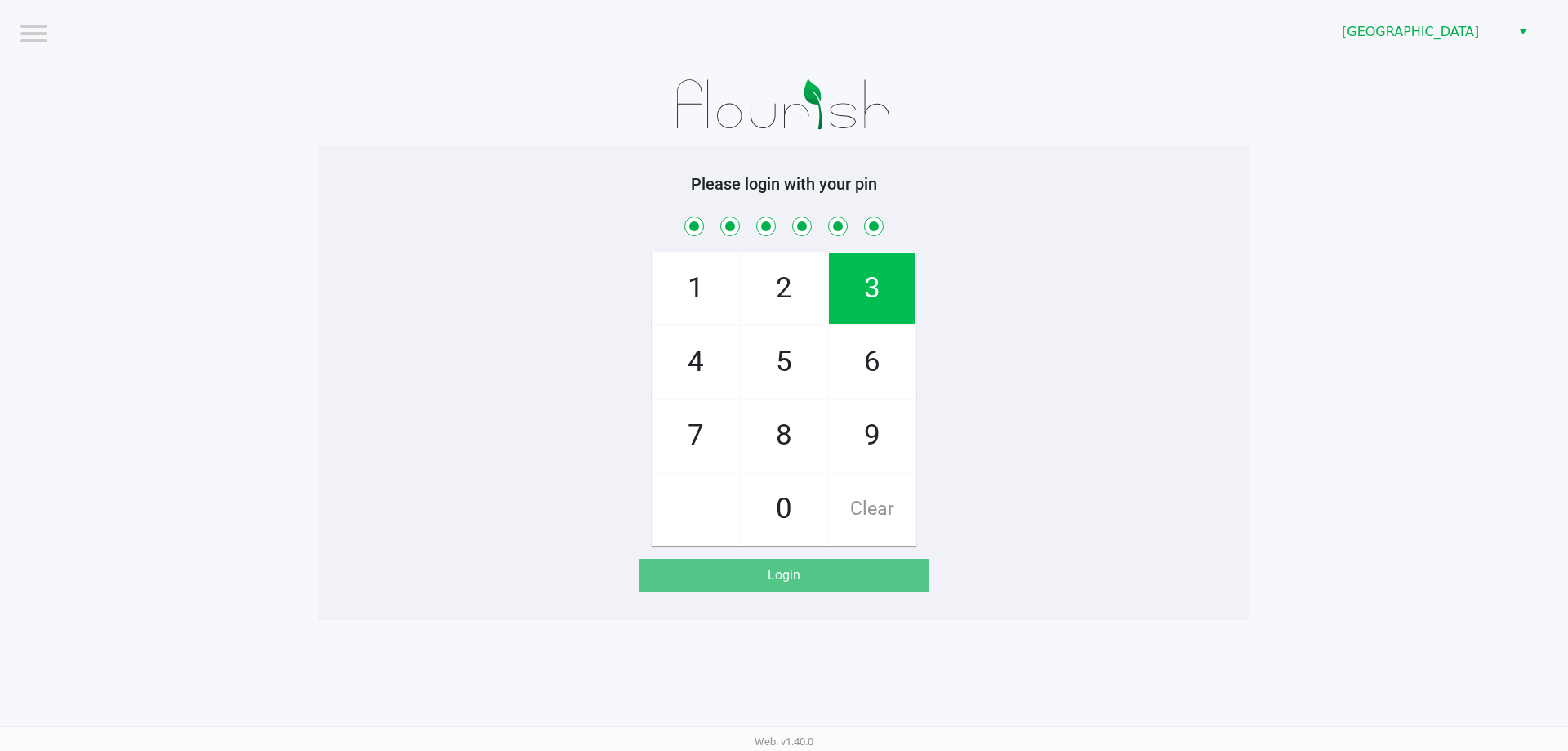
checkbox input "true"
